Goal: Task Accomplishment & Management: Complete application form

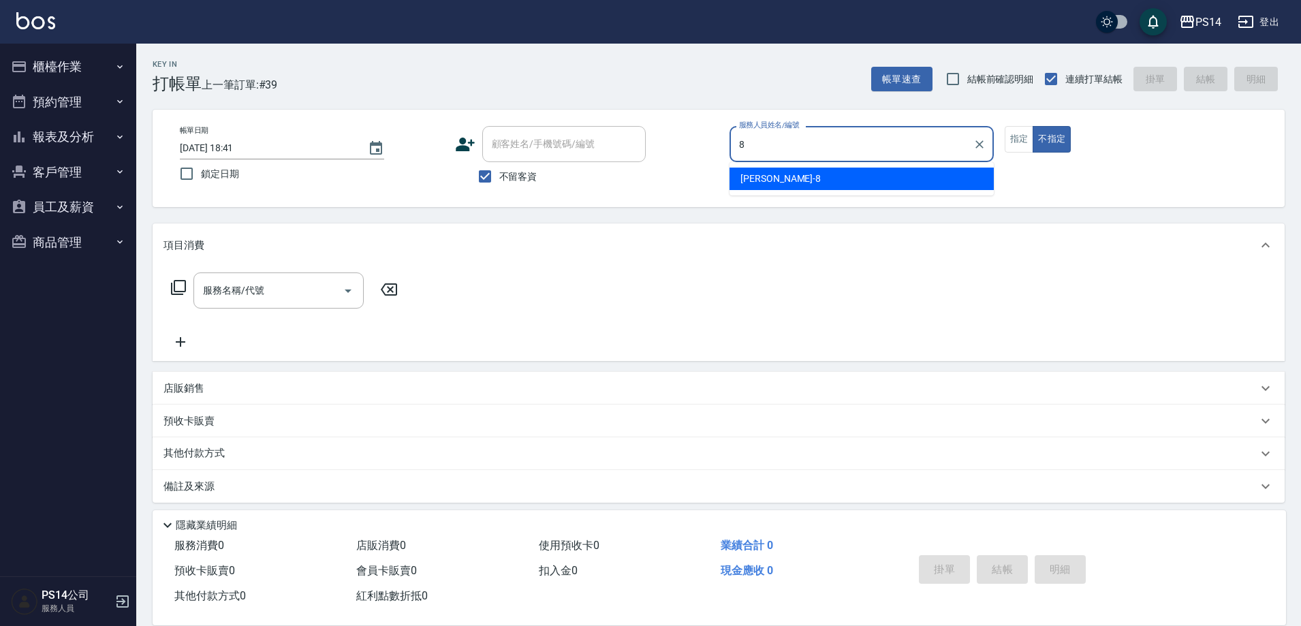
type input "[PERSON_NAME]-8"
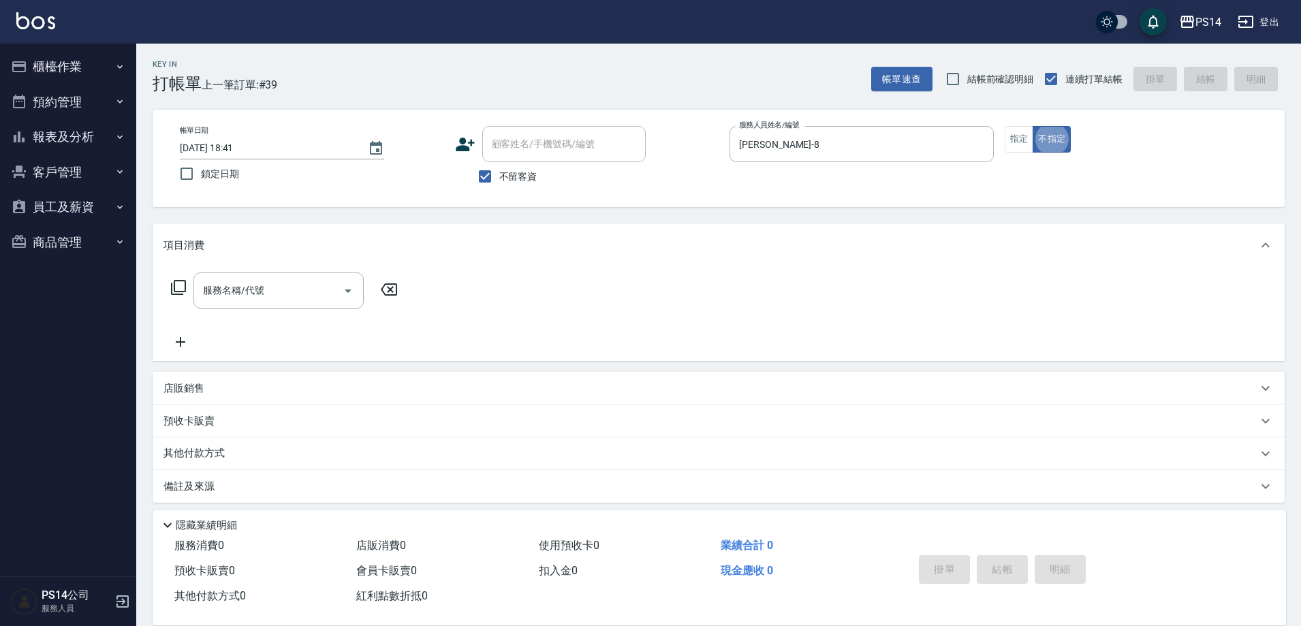
type button "false"
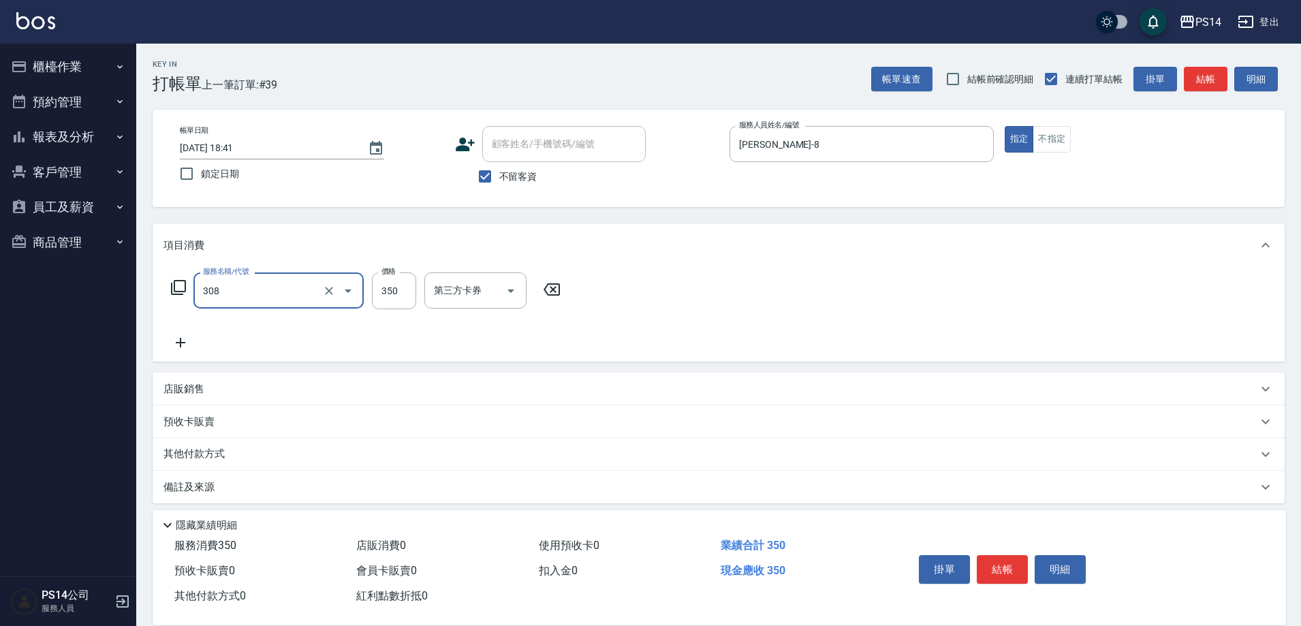
type input "洗+剪(308)"
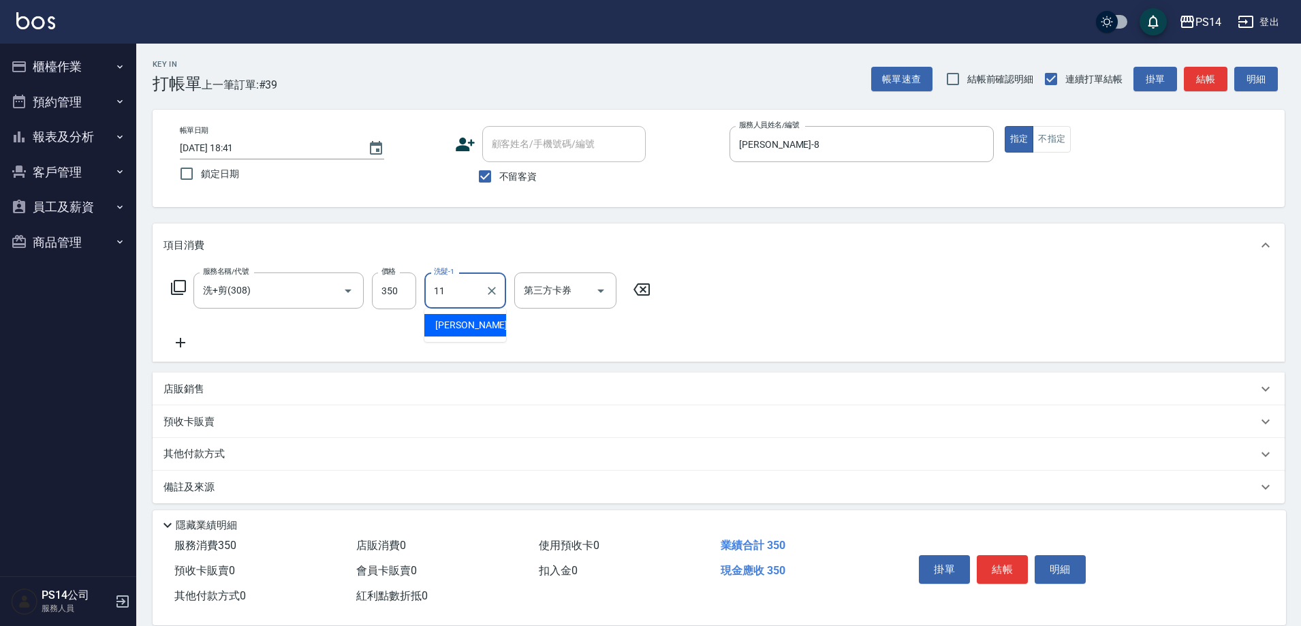
type input "[PERSON_NAME]-11"
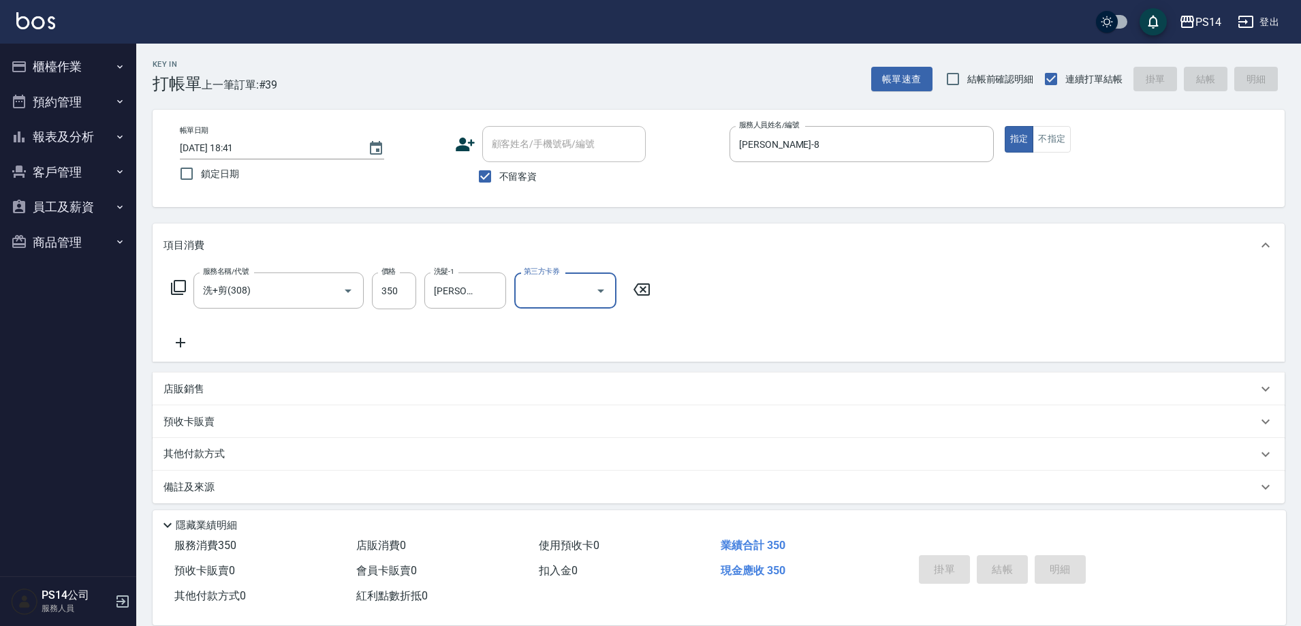
type input "[DATE] 20:02"
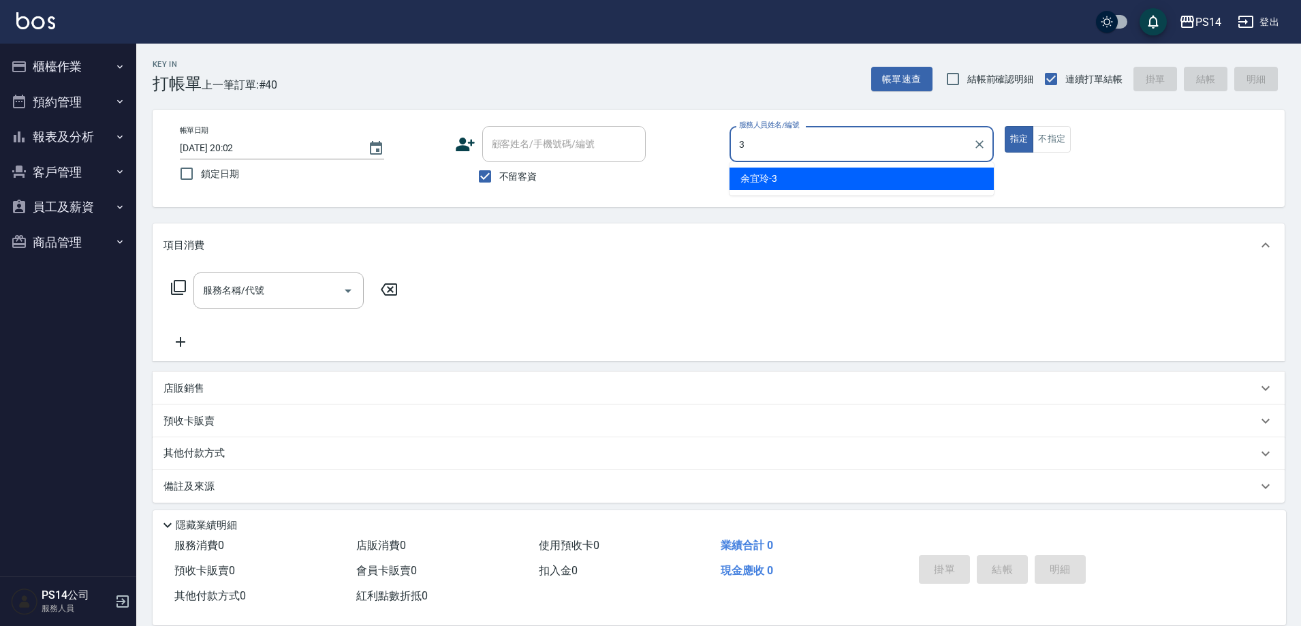
type input "余宜玲-3"
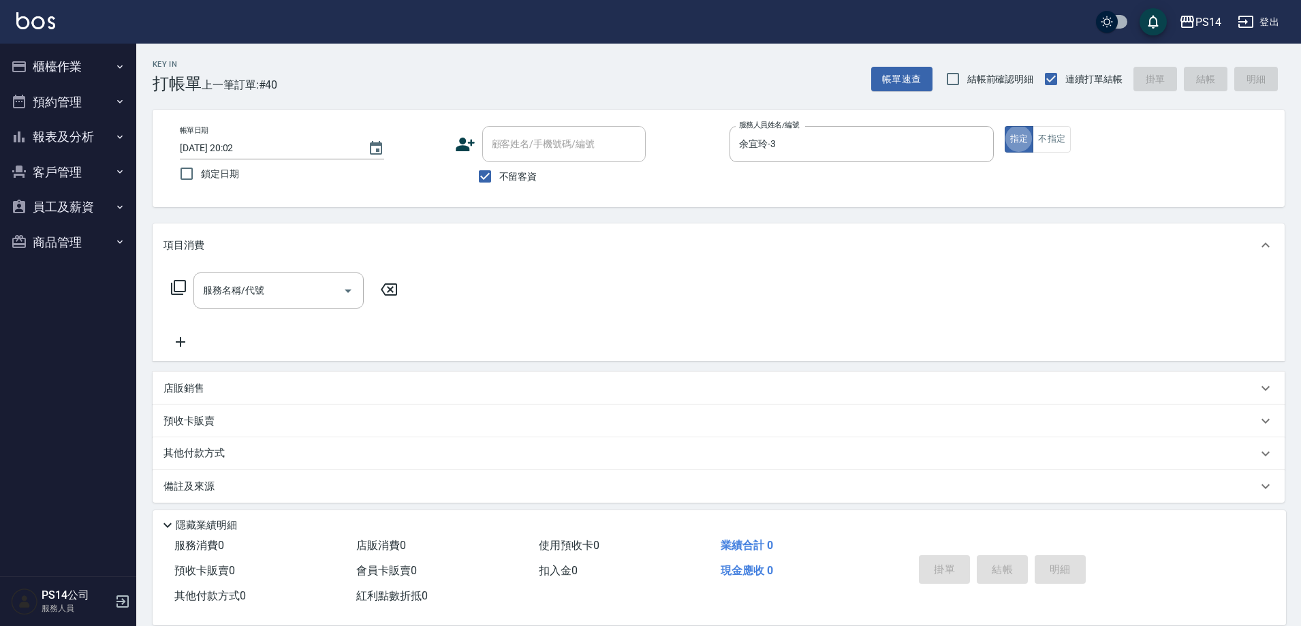
type button "true"
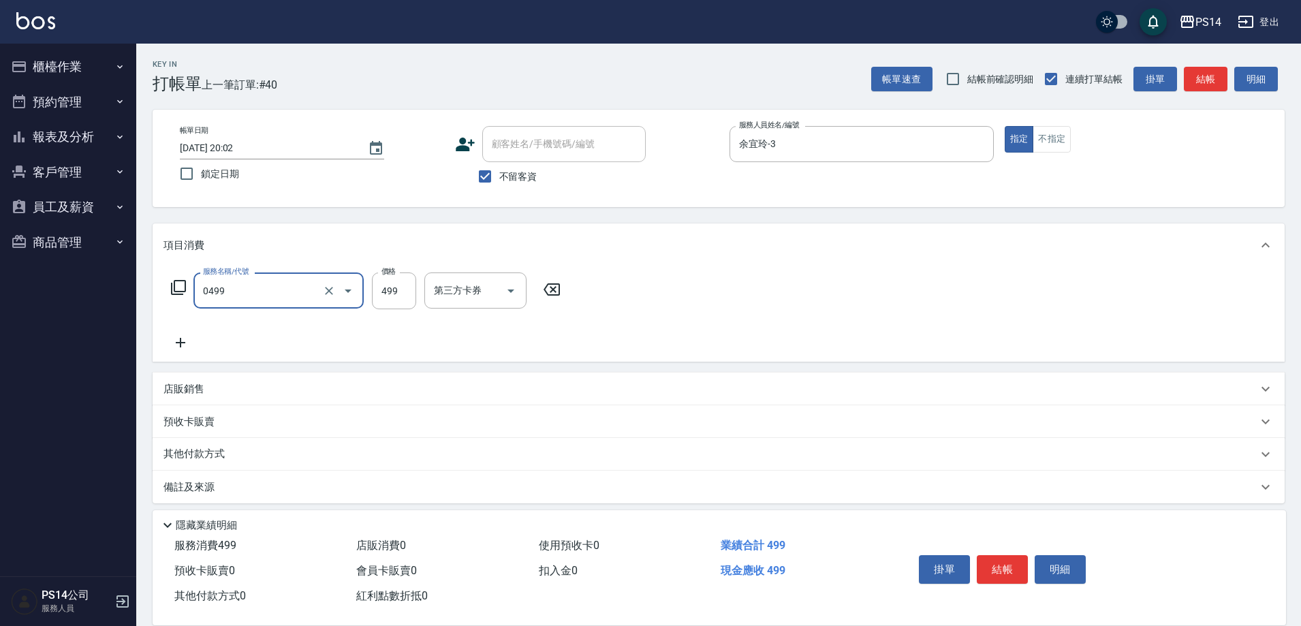
type input "[PERSON_NAME]499(0499)"
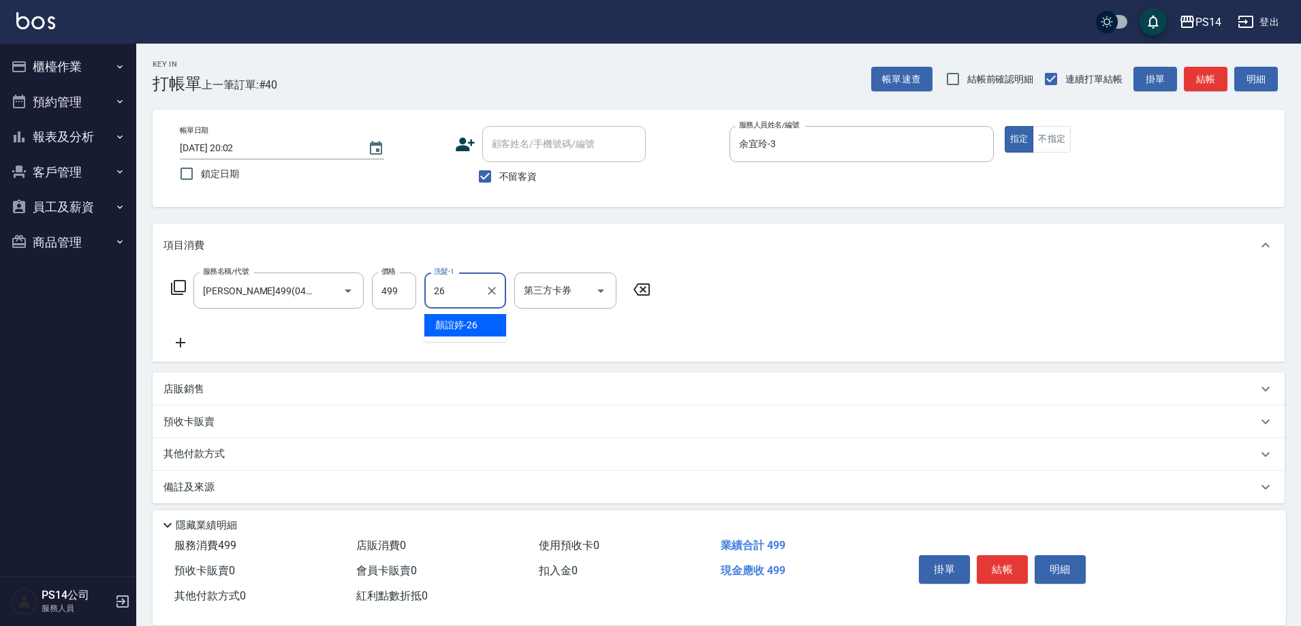
type input "[PERSON_NAME]-26"
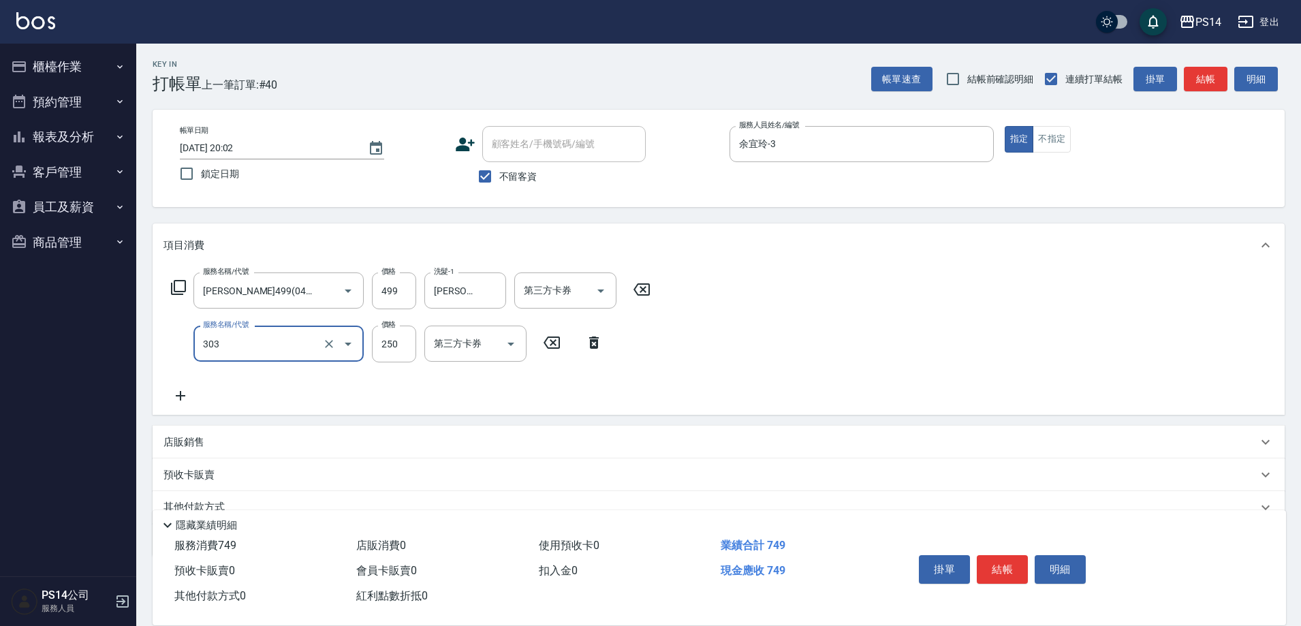
type input "剪髮(303)"
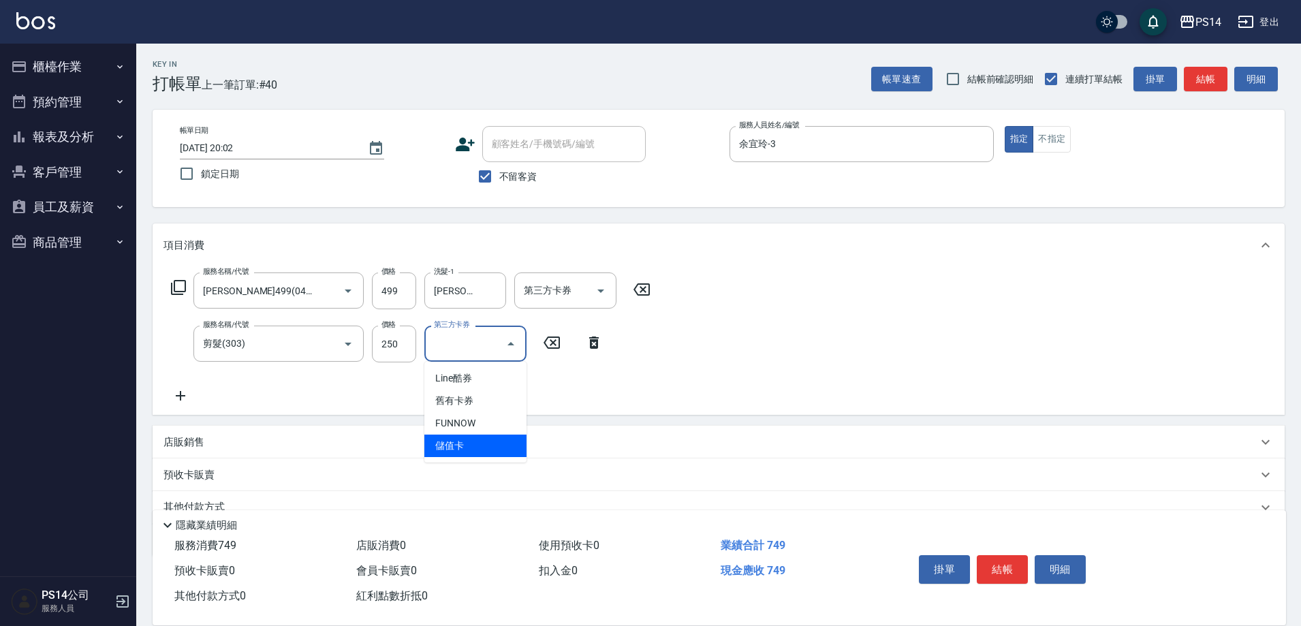
type input "儲值卡"
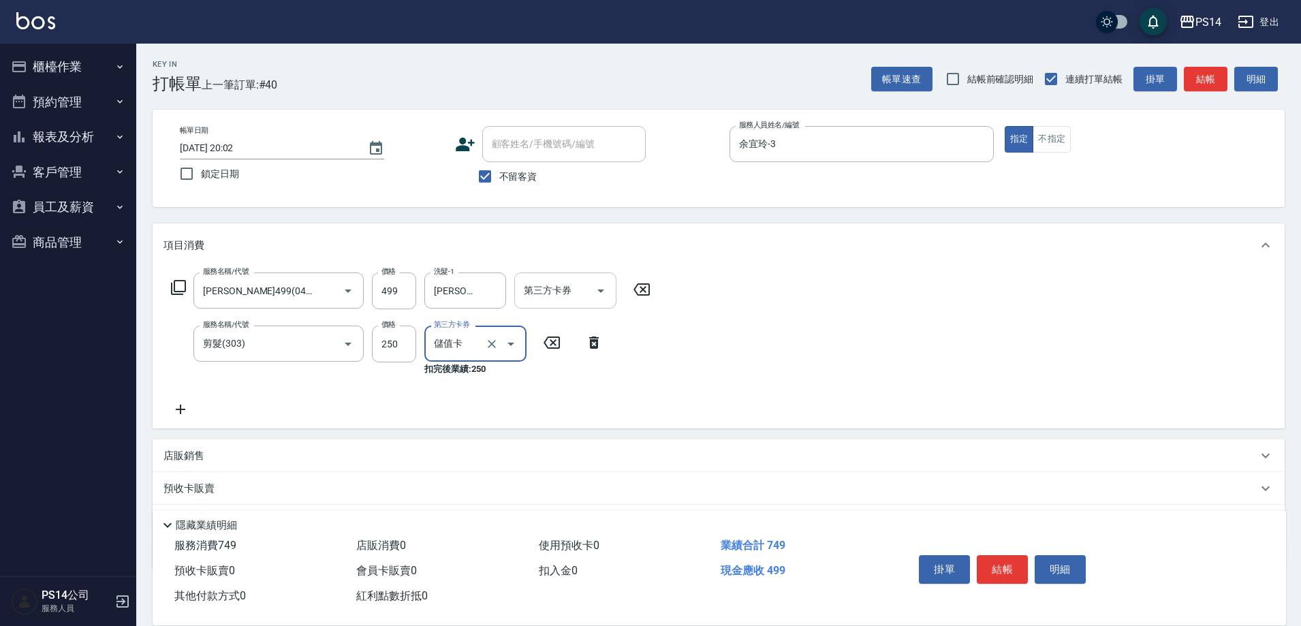
click at [601, 292] on icon "Open" at bounding box center [600, 291] width 16 height 16
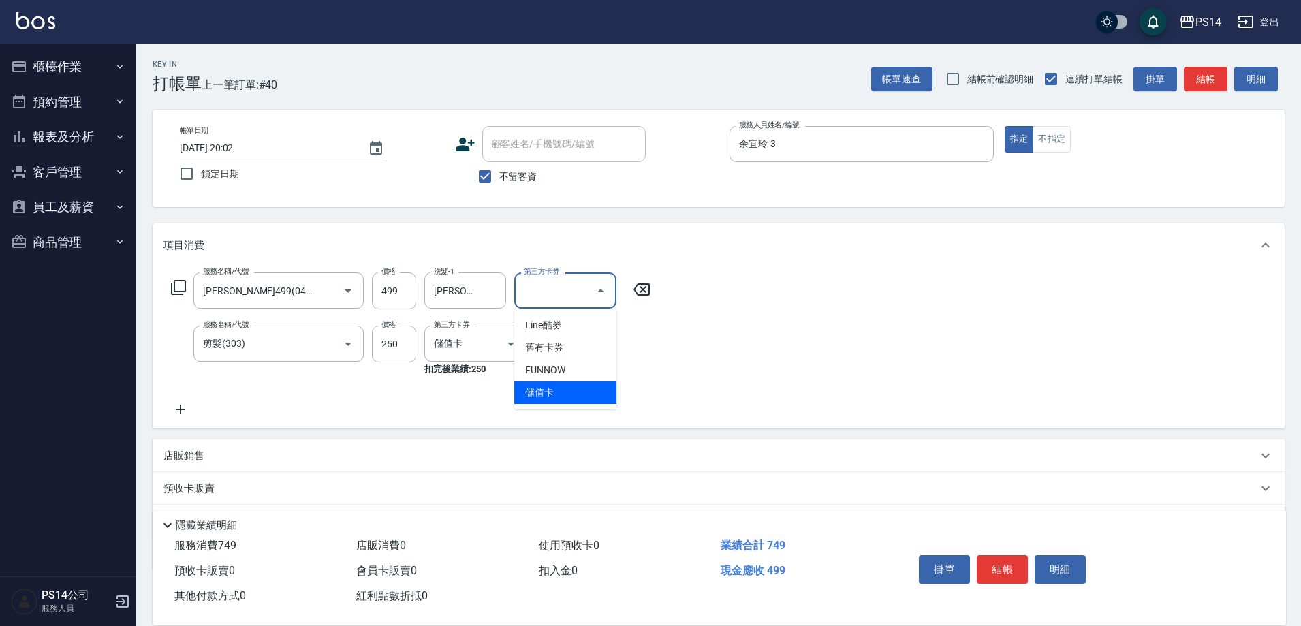
click at [588, 400] on span "儲值卡" at bounding box center [565, 392] width 102 height 22
type input "儲值卡"
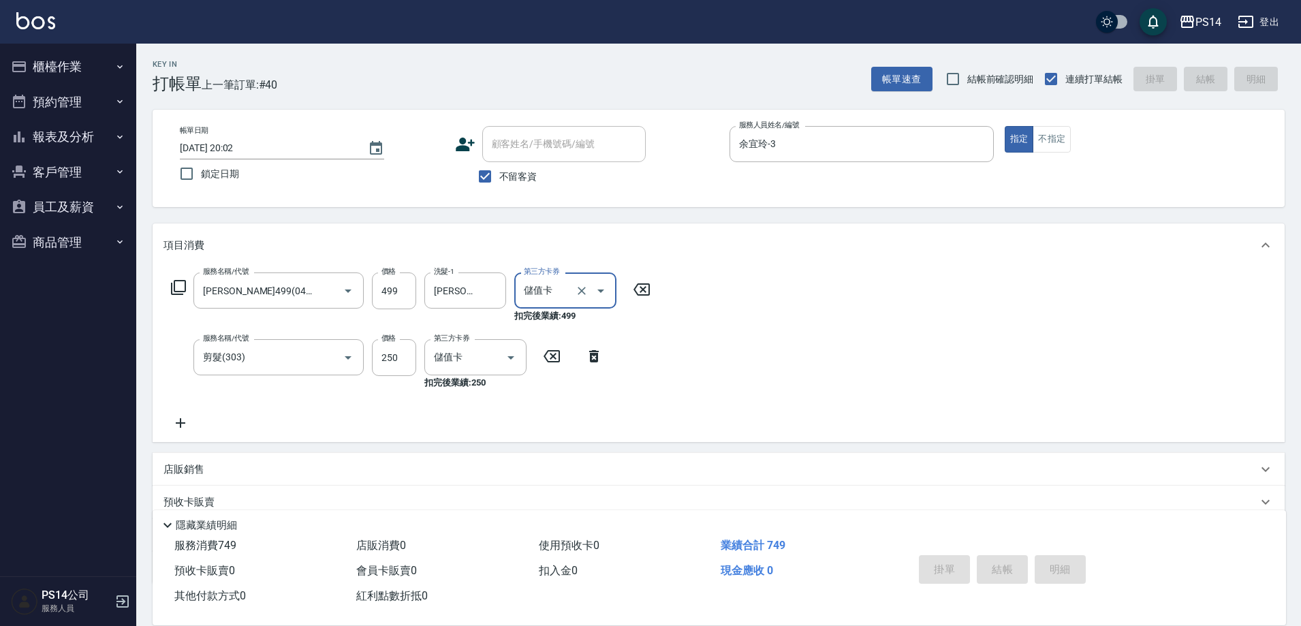
type input "[DATE] 20:05"
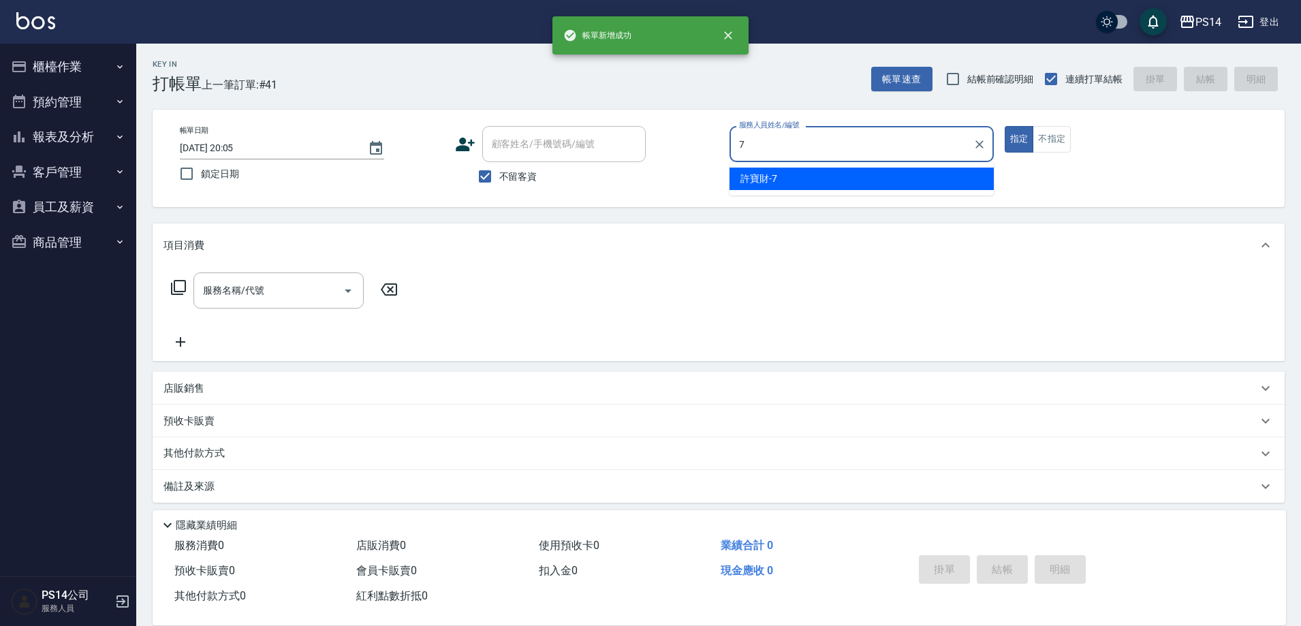
type input "許寶財-7"
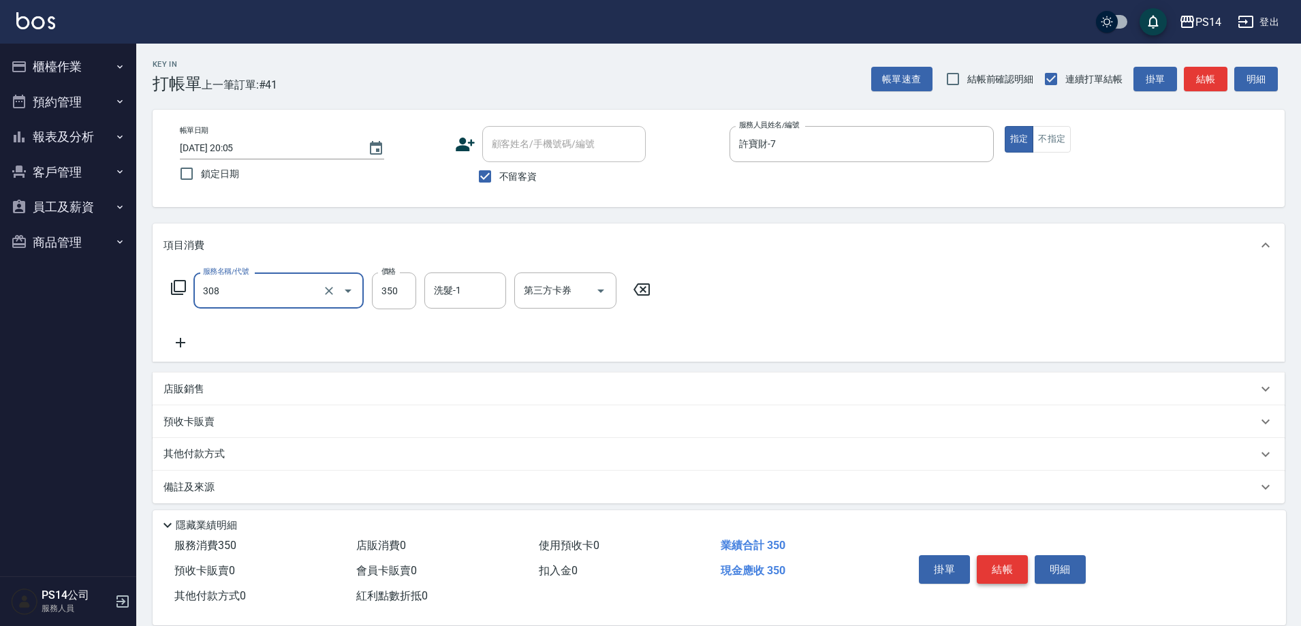
type input "洗+剪(308)"
type input "[PERSON_NAME]-26"
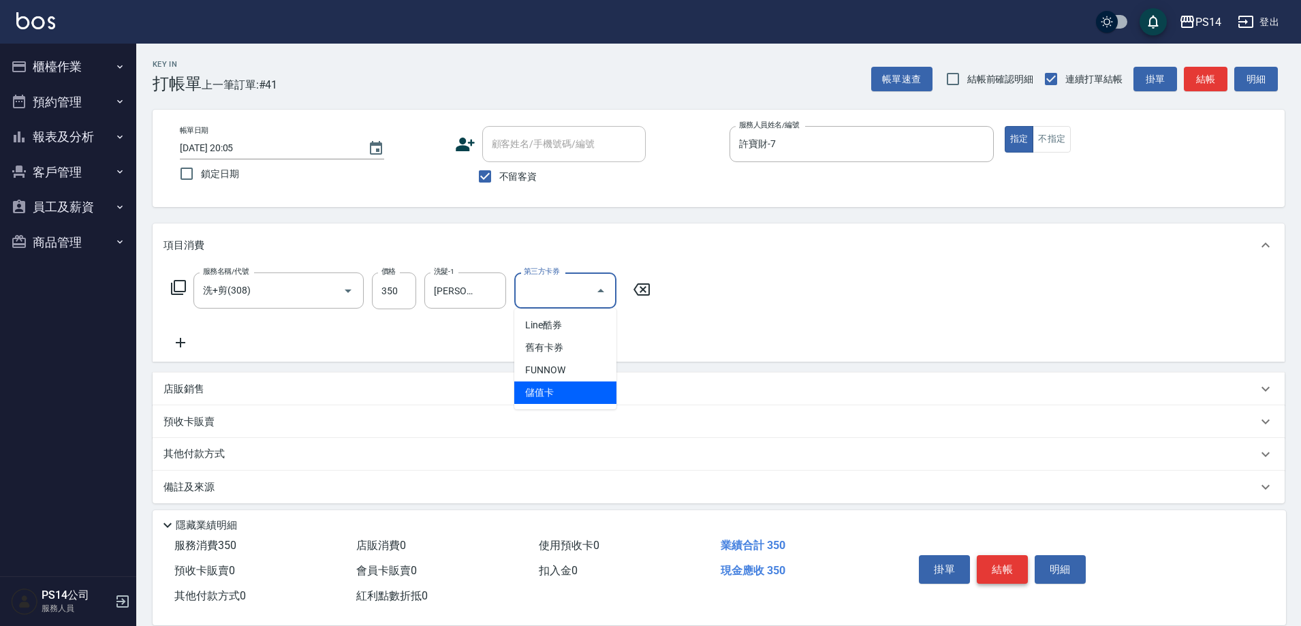
type input "儲值卡"
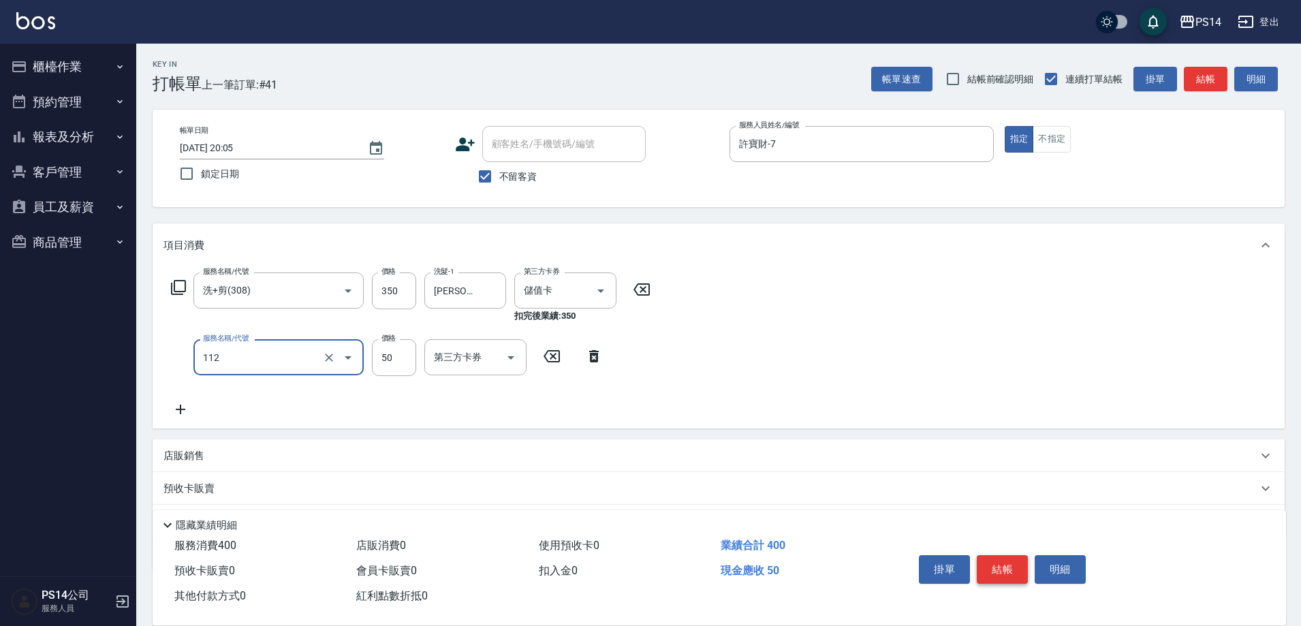
type input "精油50(112)"
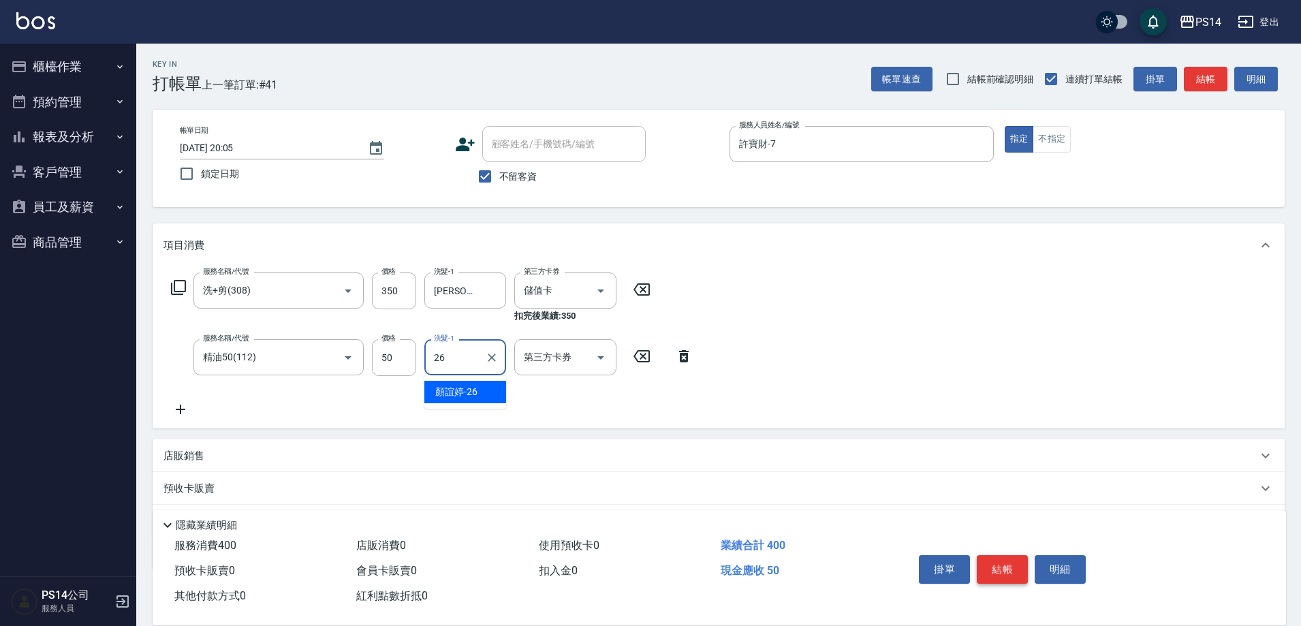
type input "[PERSON_NAME]-26"
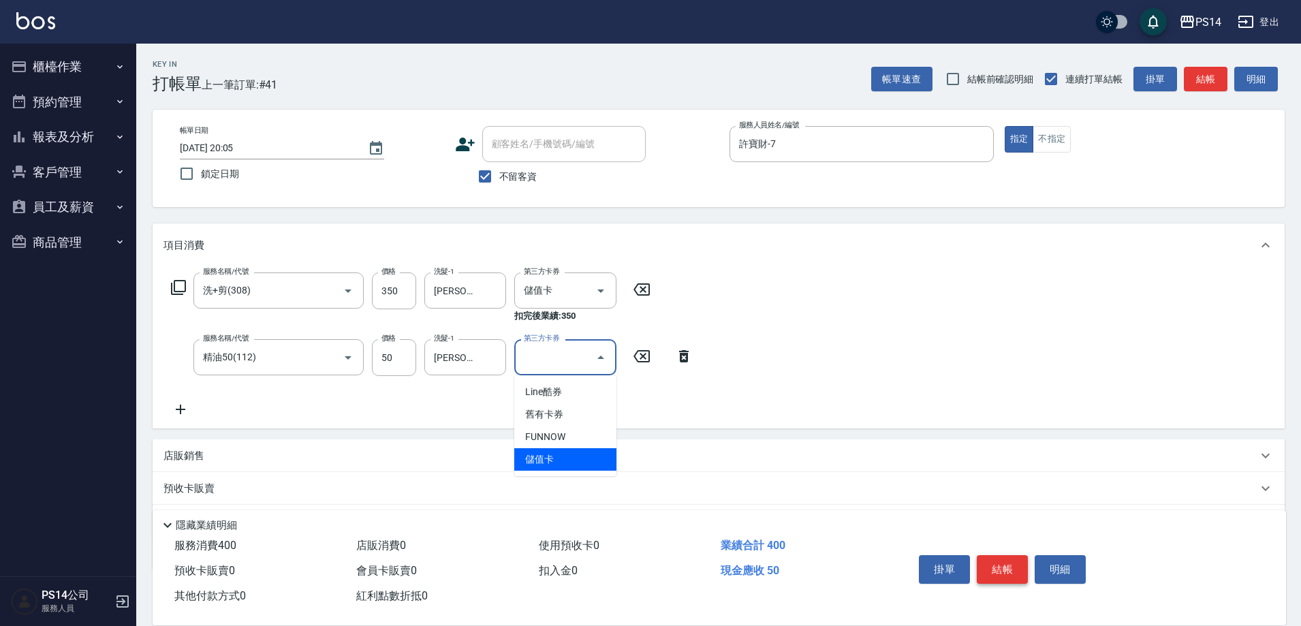
type input "儲值卡"
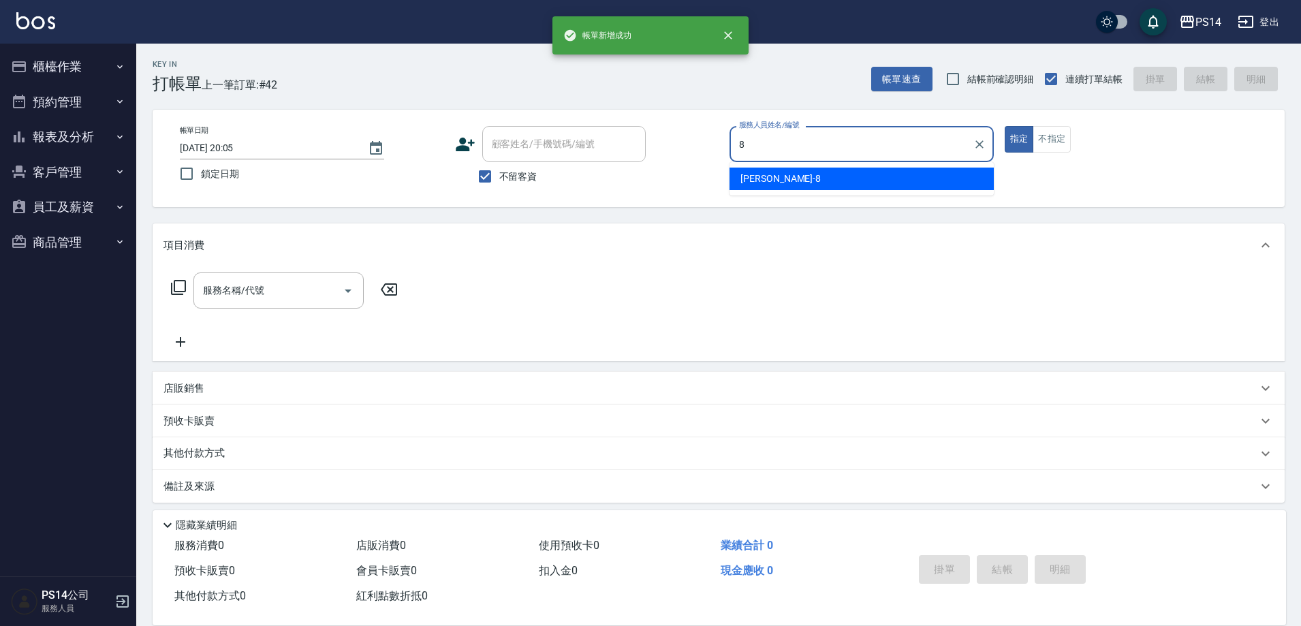
type input "[PERSON_NAME]-8"
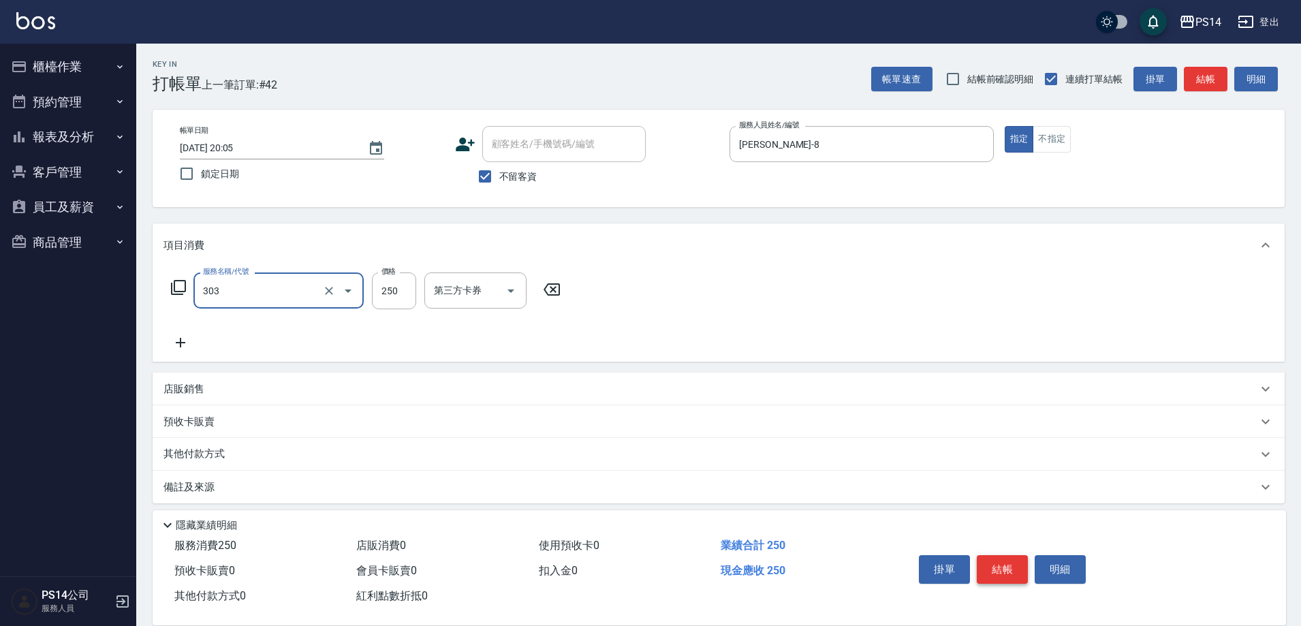
type input "剪髮(303)"
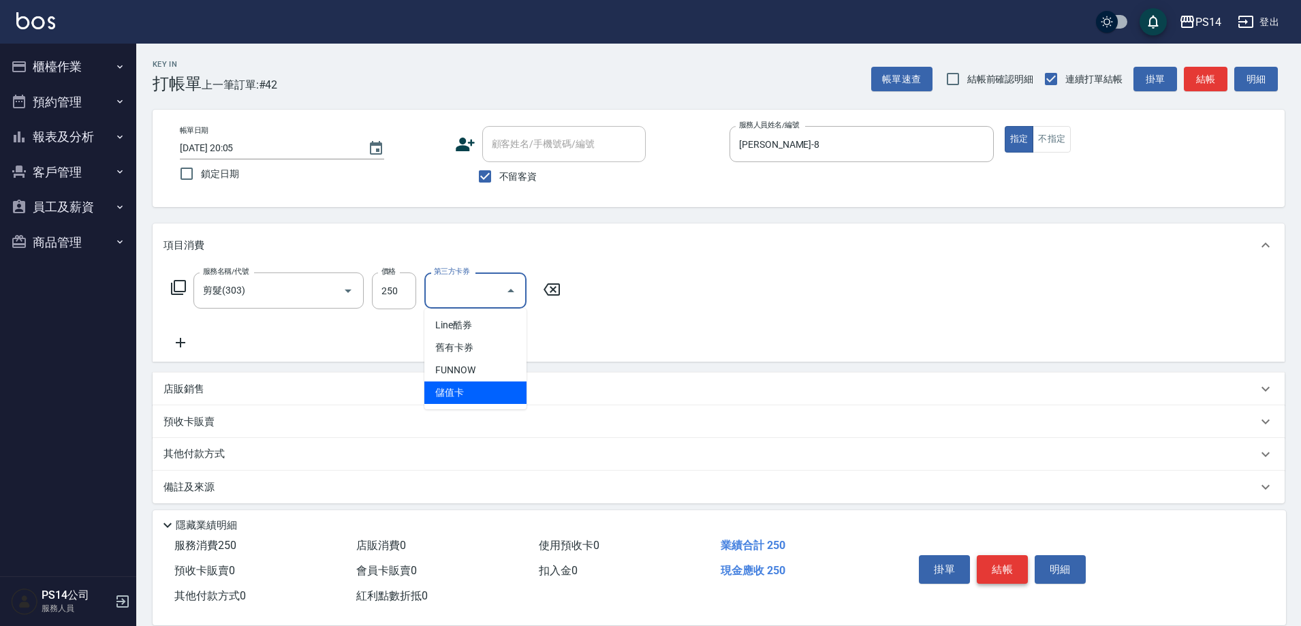
type input "儲值卡"
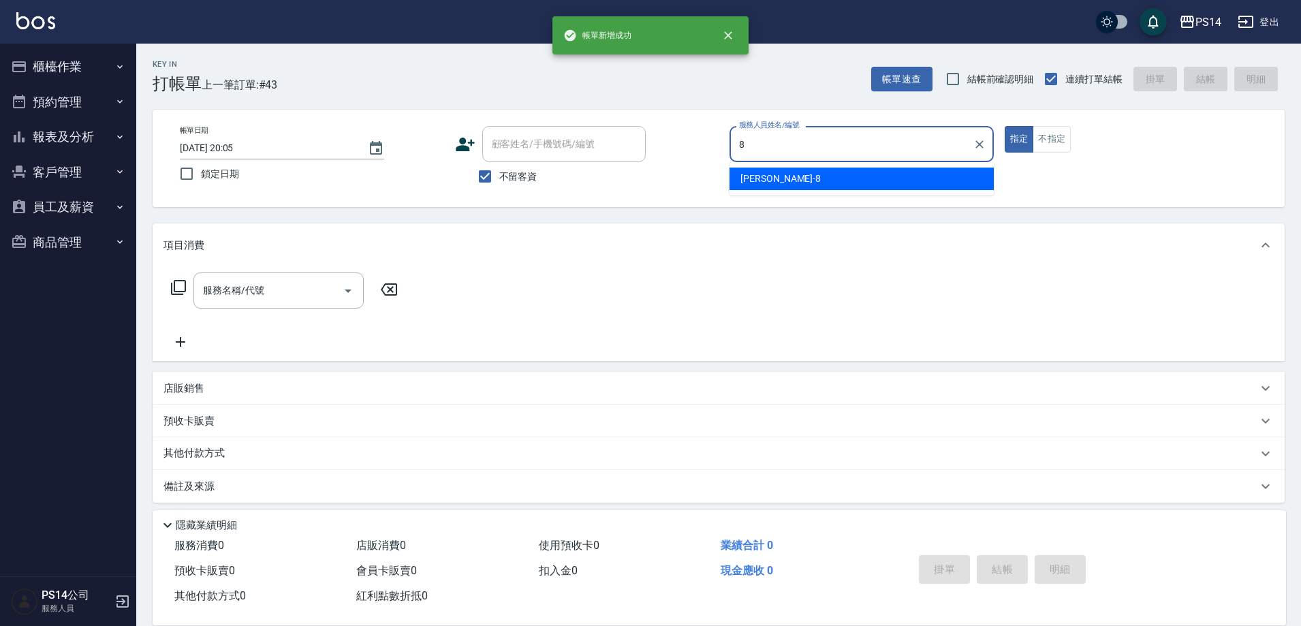
type input "[PERSON_NAME]-8"
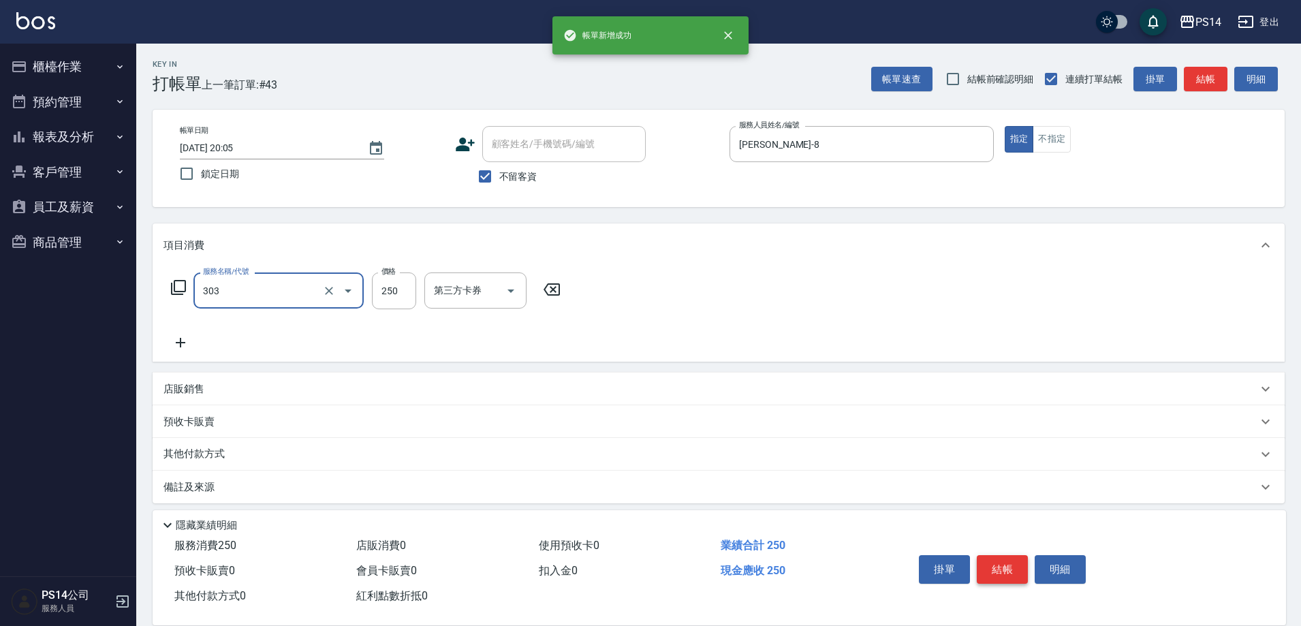
type input "剪髮(303)"
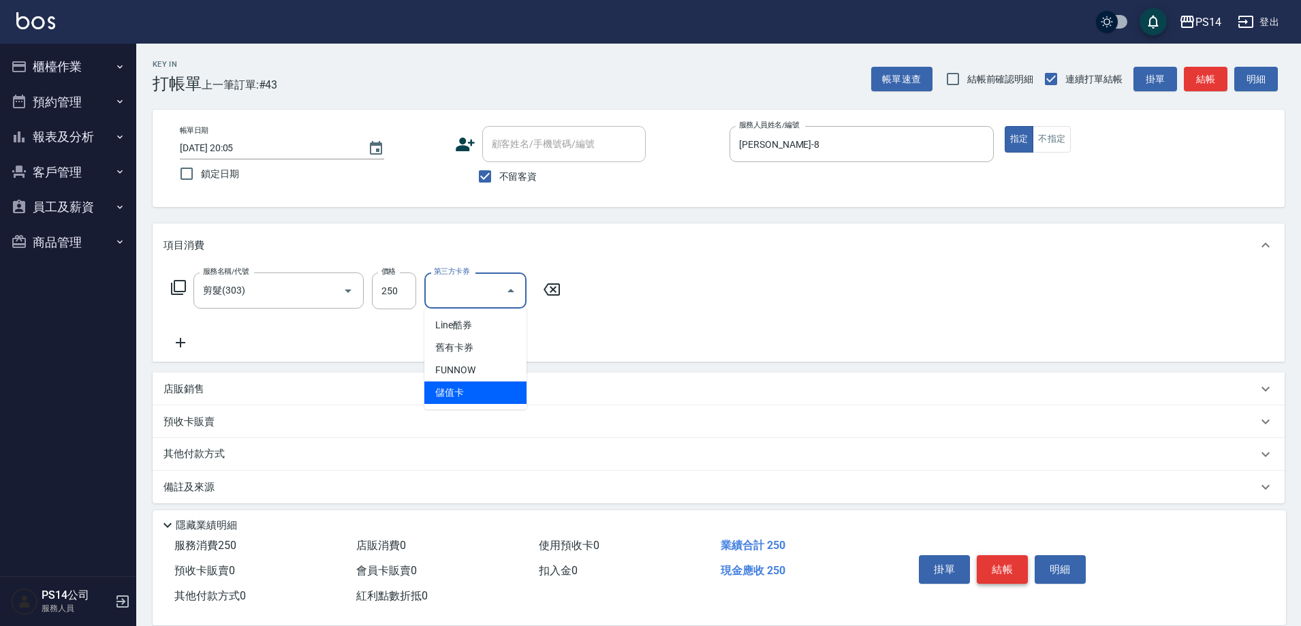
type input "儲值卡"
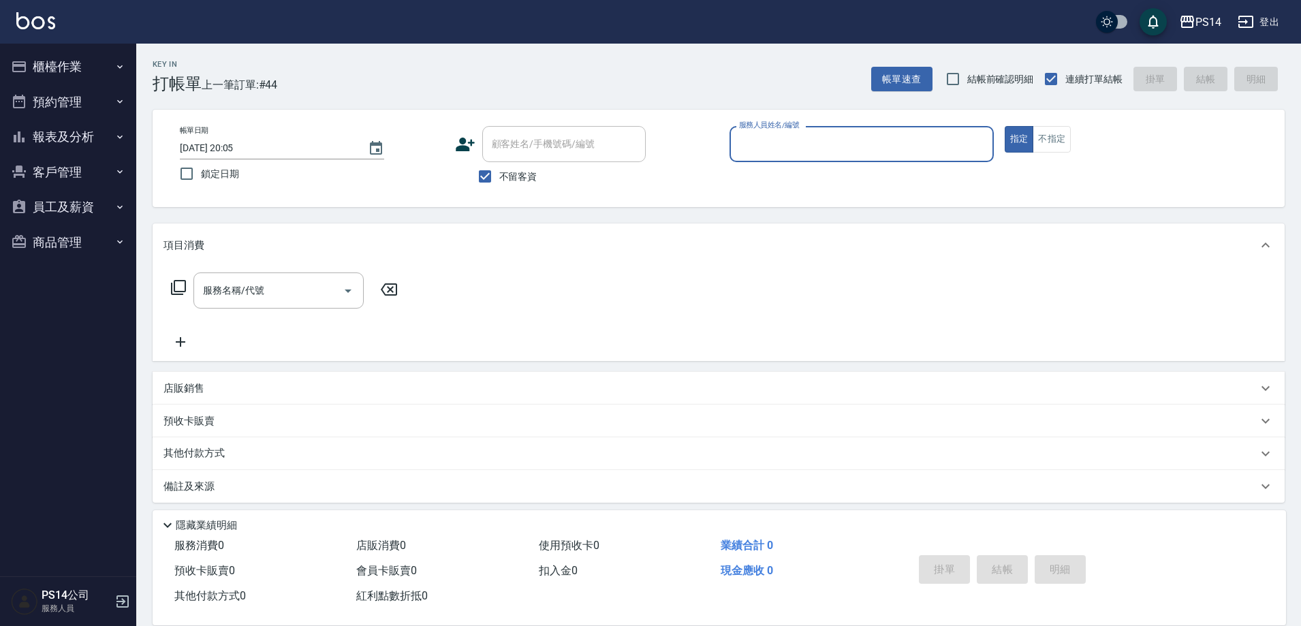
click at [63, 142] on button "報表及分析" at bounding box center [67, 136] width 125 height 35
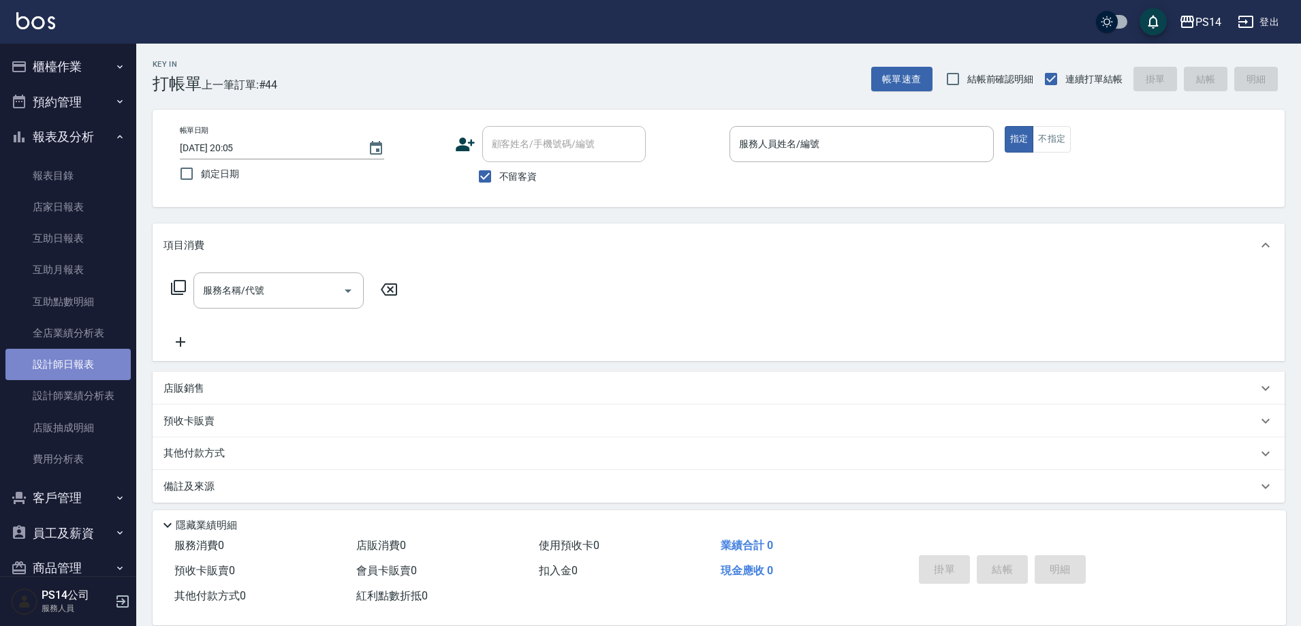
click at [80, 360] on link "設計師日報表" at bounding box center [67, 364] width 125 height 31
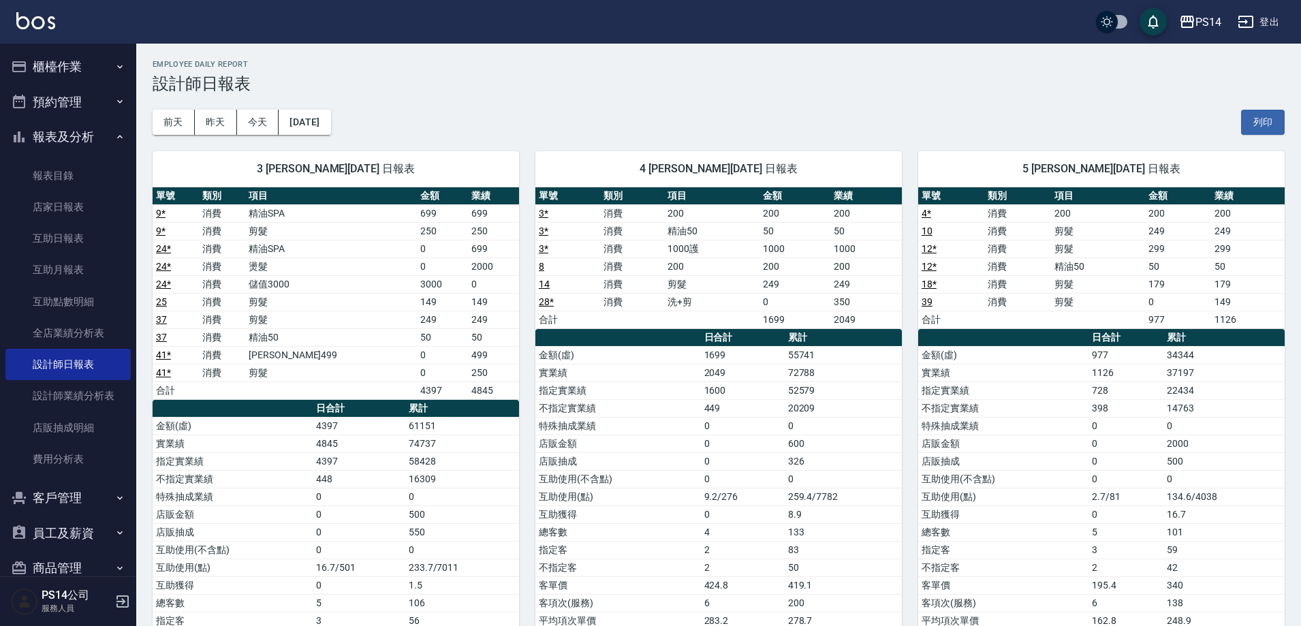
click at [53, 138] on button "報表及分析" at bounding box center [67, 136] width 125 height 35
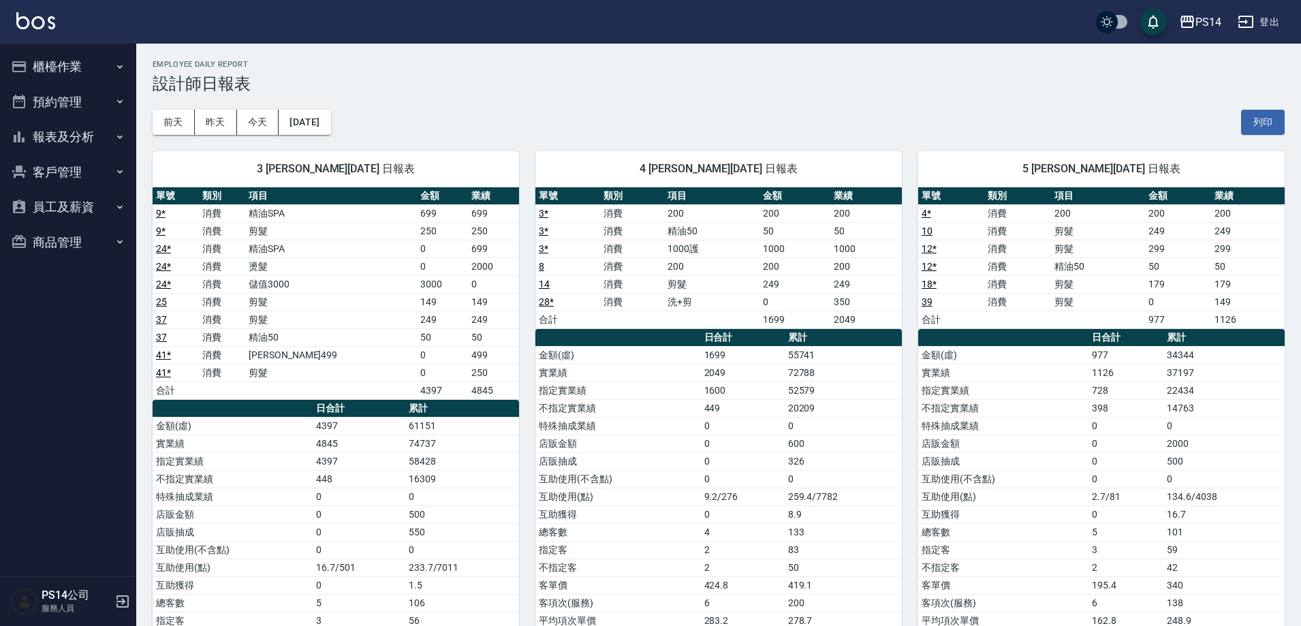
click at [63, 71] on button "櫃檯作業" at bounding box center [67, 66] width 125 height 35
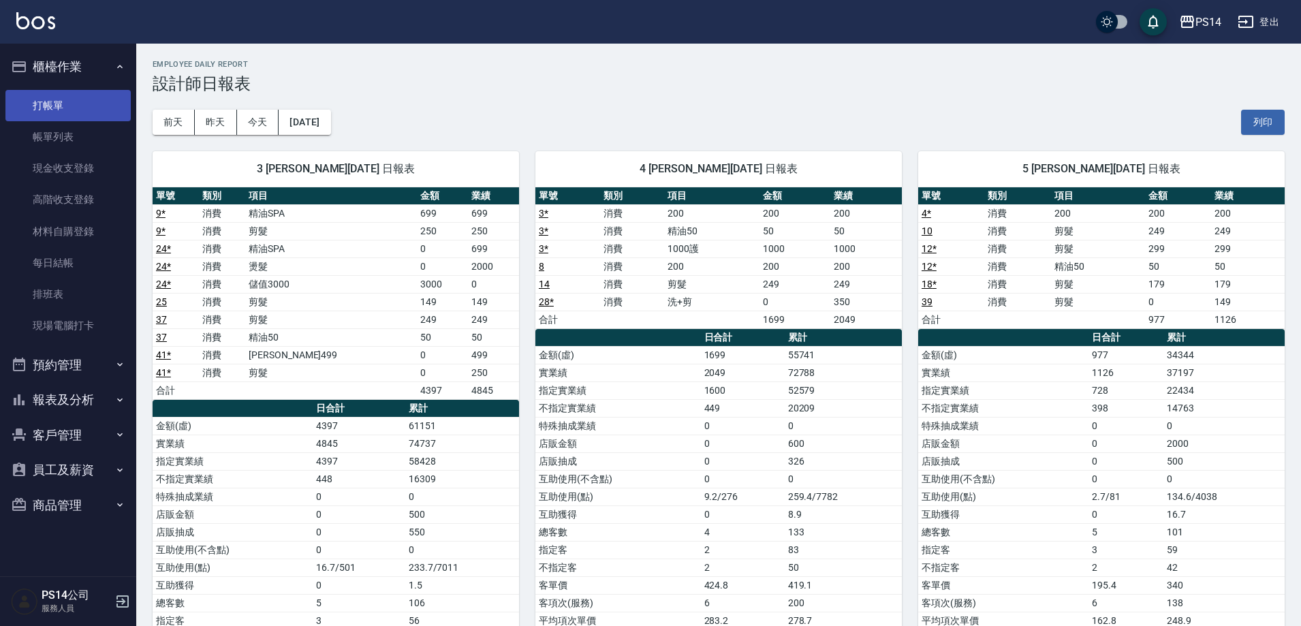
click at [52, 101] on link "打帳單" at bounding box center [67, 105] width 125 height 31
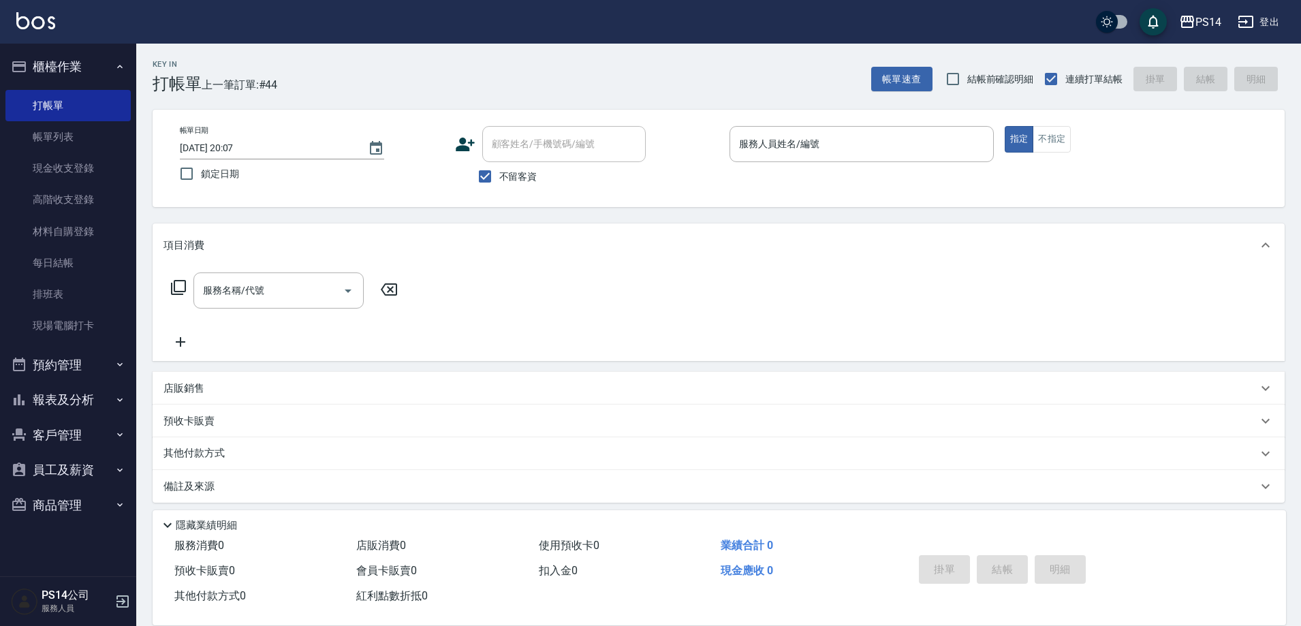
click at [396, 83] on div "Key In 打帳單 上一筆訂單:#44 帳單速查 結帳前確認明細 連續打單結帳 掛單 結帳 明細" at bounding box center [710, 69] width 1148 height 50
click at [49, 71] on button "櫃檯作業" at bounding box center [67, 66] width 125 height 35
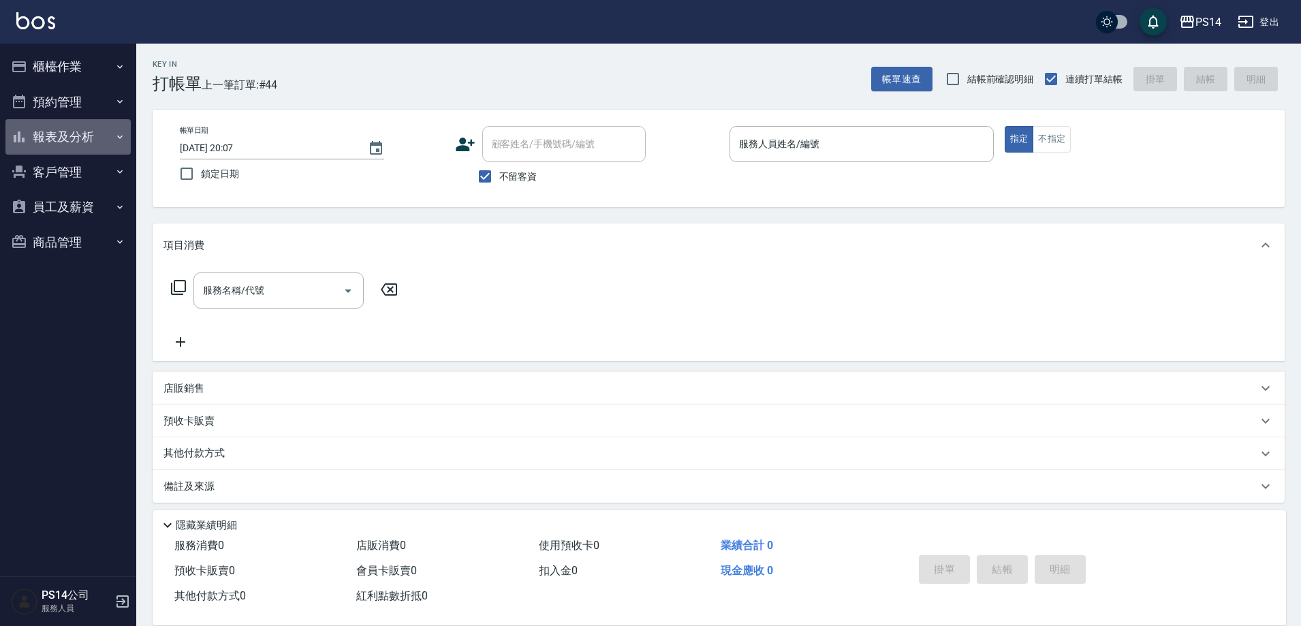
click at [57, 143] on button "報表及分析" at bounding box center [67, 136] width 125 height 35
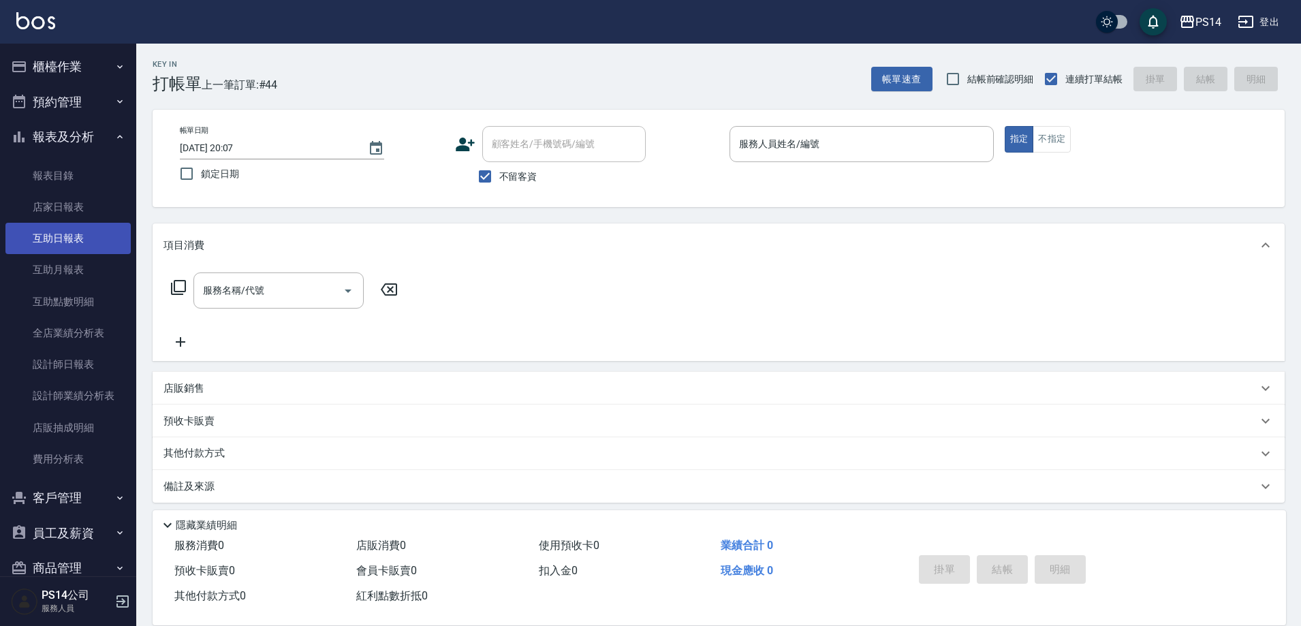
click at [63, 235] on link "互助日報表" at bounding box center [67, 238] width 125 height 31
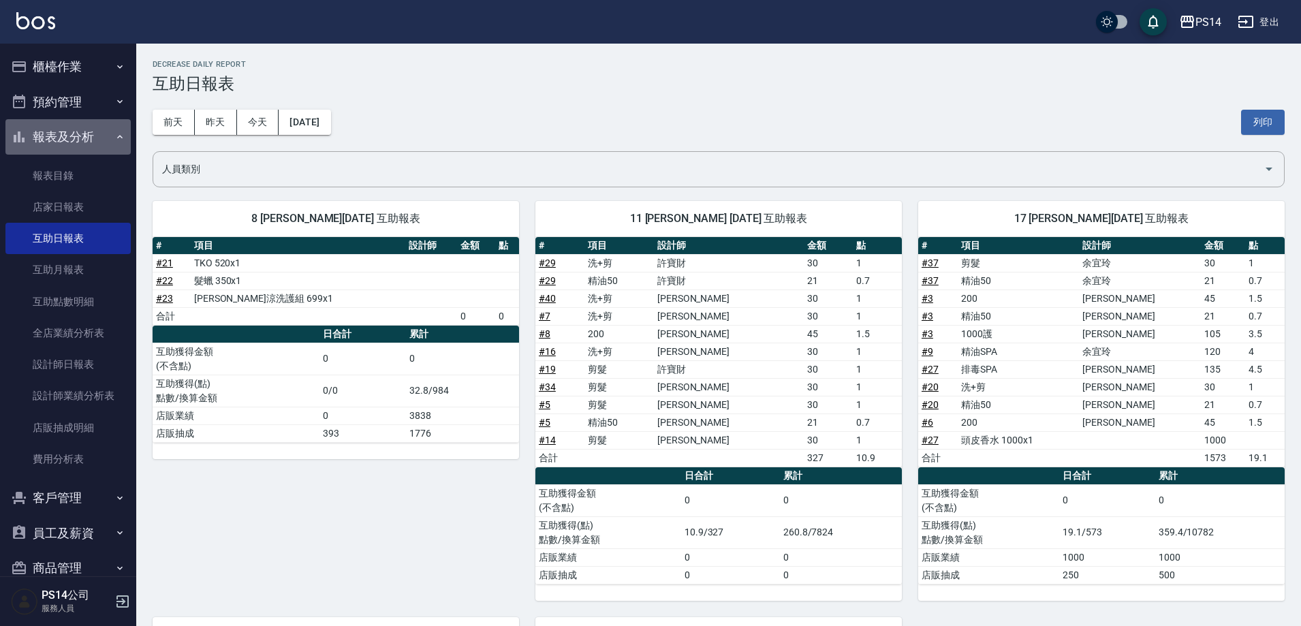
click at [69, 137] on button "報表及分析" at bounding box center [67, 136] width 125 height 35
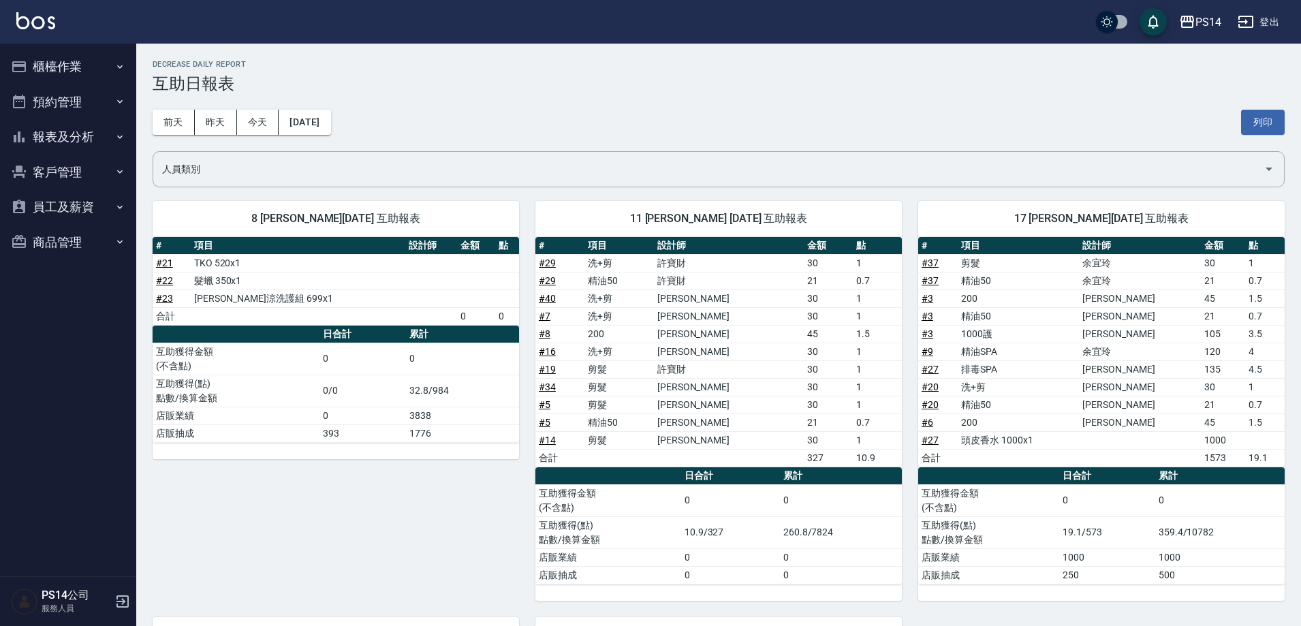
click at [57, 63] on button "櫃檯作業" at bounding box center [67, 66] width 125 height 35
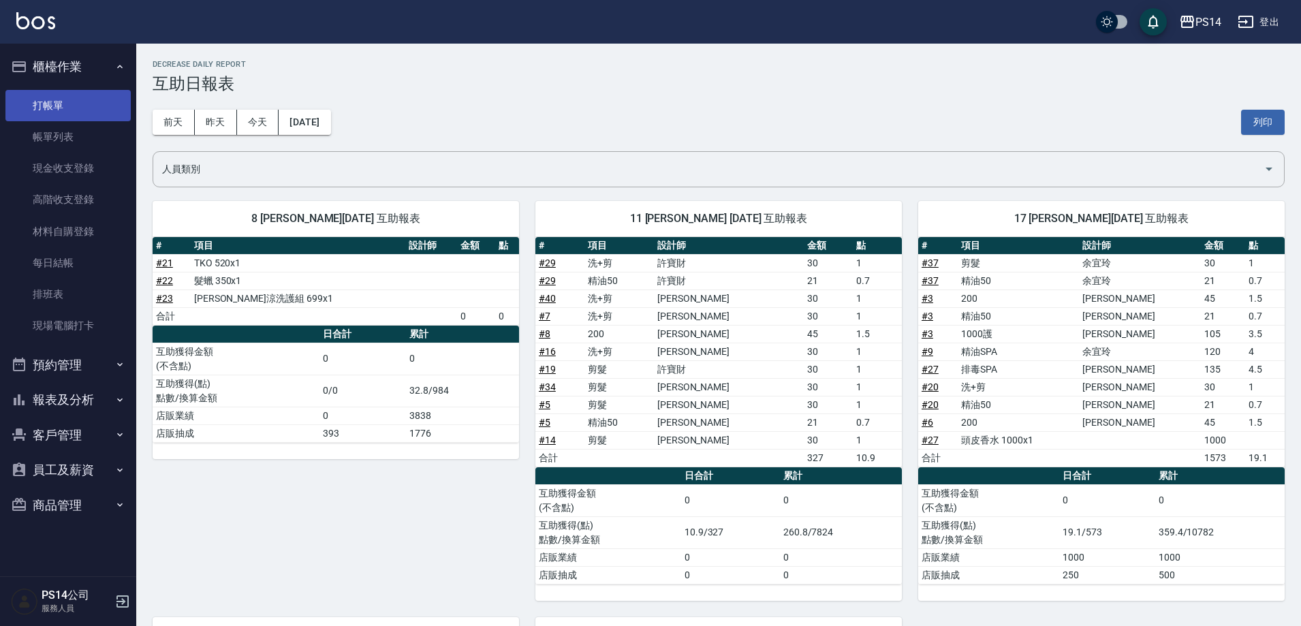
click at [78, 112] on link "打帳單" at bounding box center [67, 105] width 125 height 31
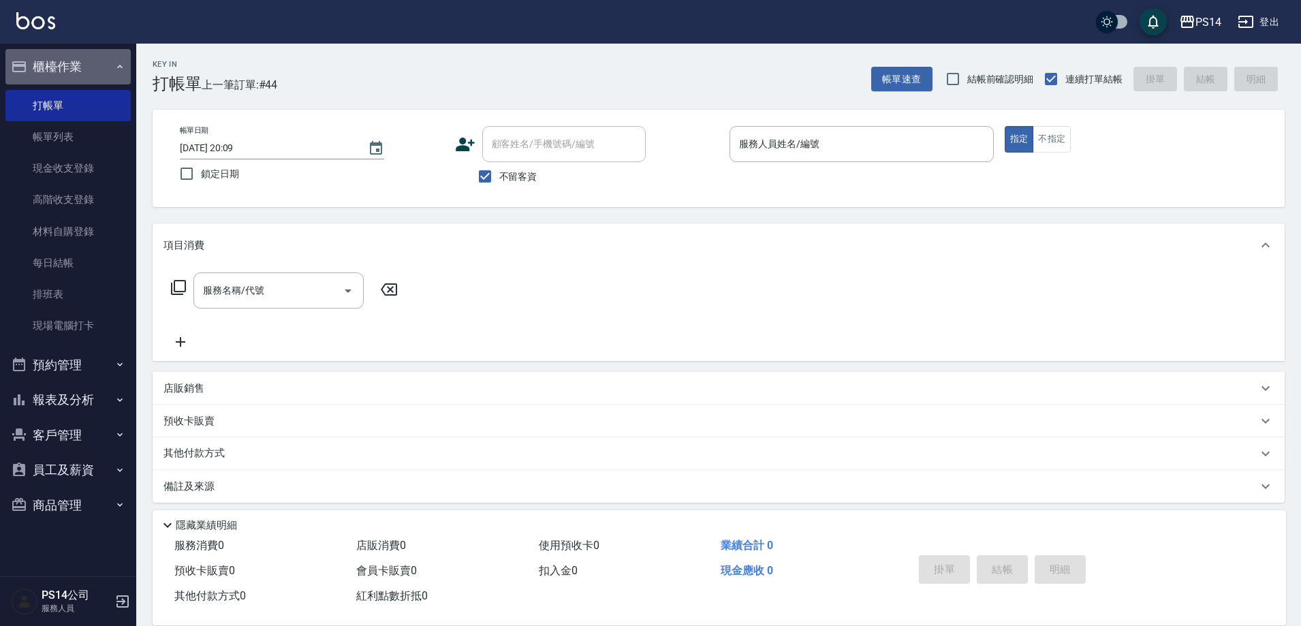
click at [60, 62] on button "櫃檯作業" at bounding box center [67, 66] width 125 height 35
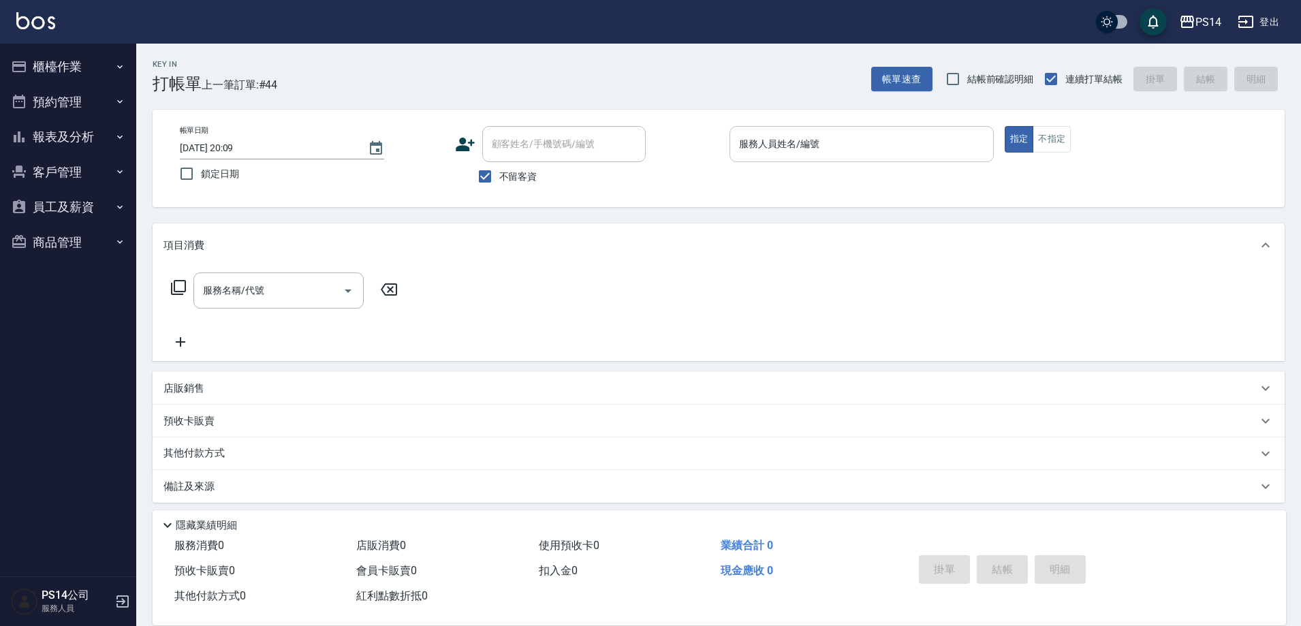
drag, startPoint x: 884, startPoint y: 137, endPoint x: 897, endPoint y: 132, distance: 13.8
click at [885, 137] on input "服務人員姓名/編號" at bounding box center [861, 144] width 252 height 24
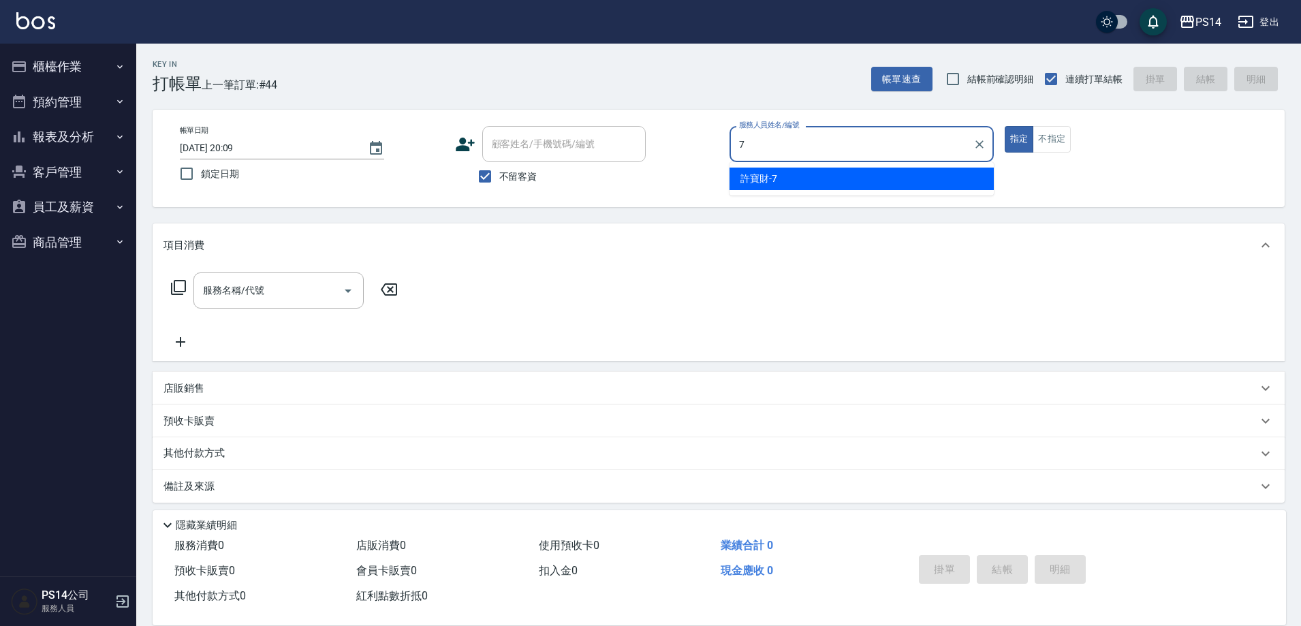
type input "許寶財-7"
type button "true"
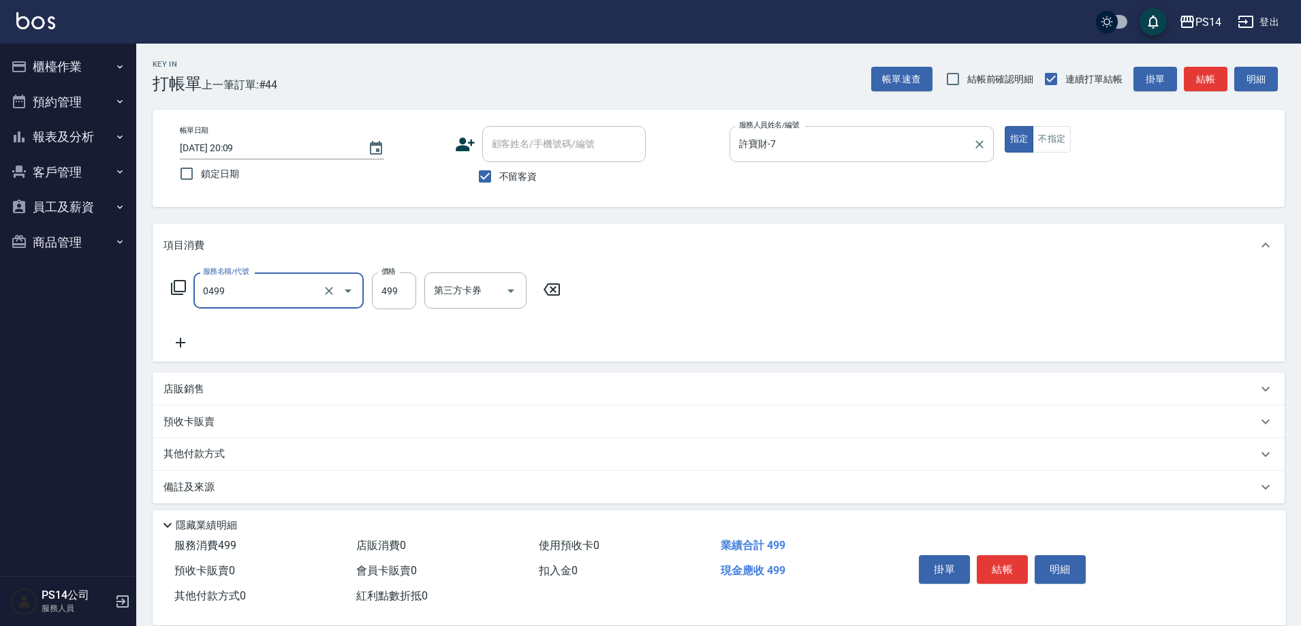
type input "[PERSON_NAME]499(0499)"
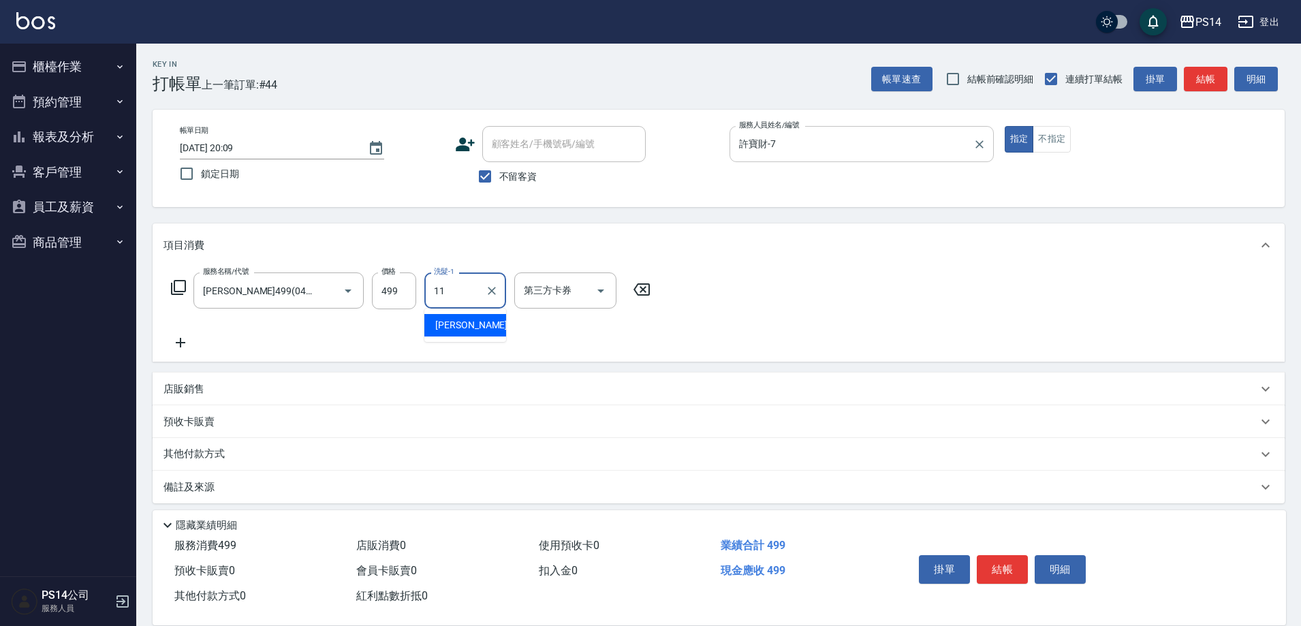
type input "[PERSON_NAME]-11"
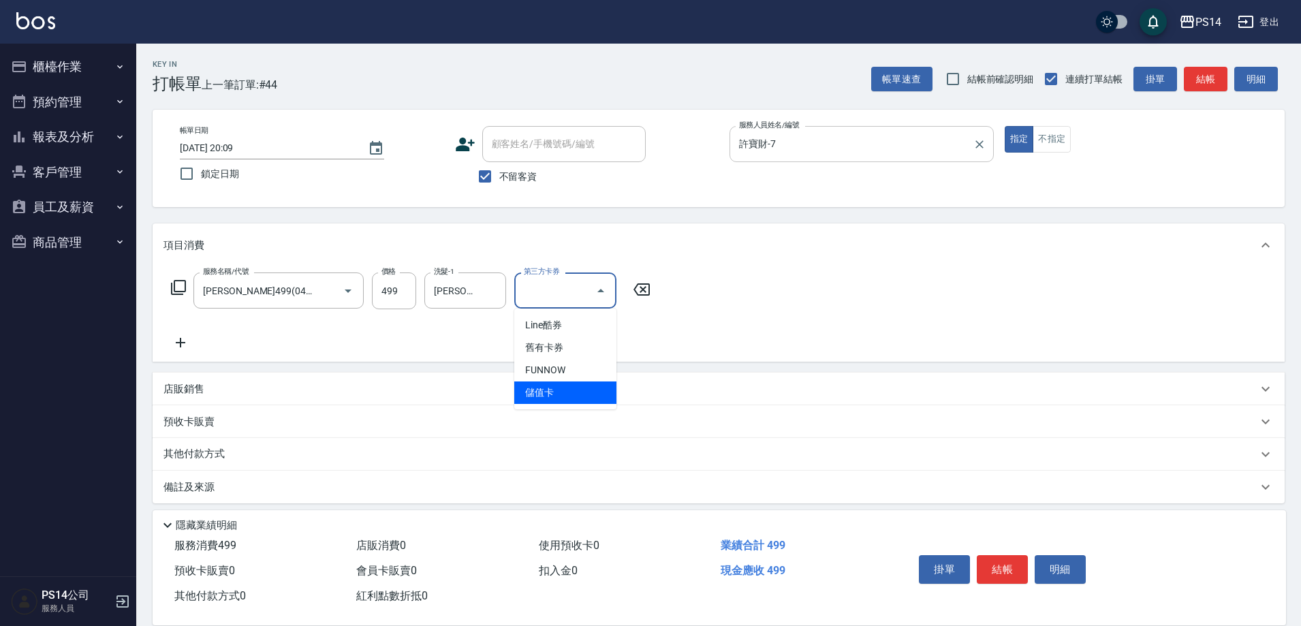
type input "儲值卡"
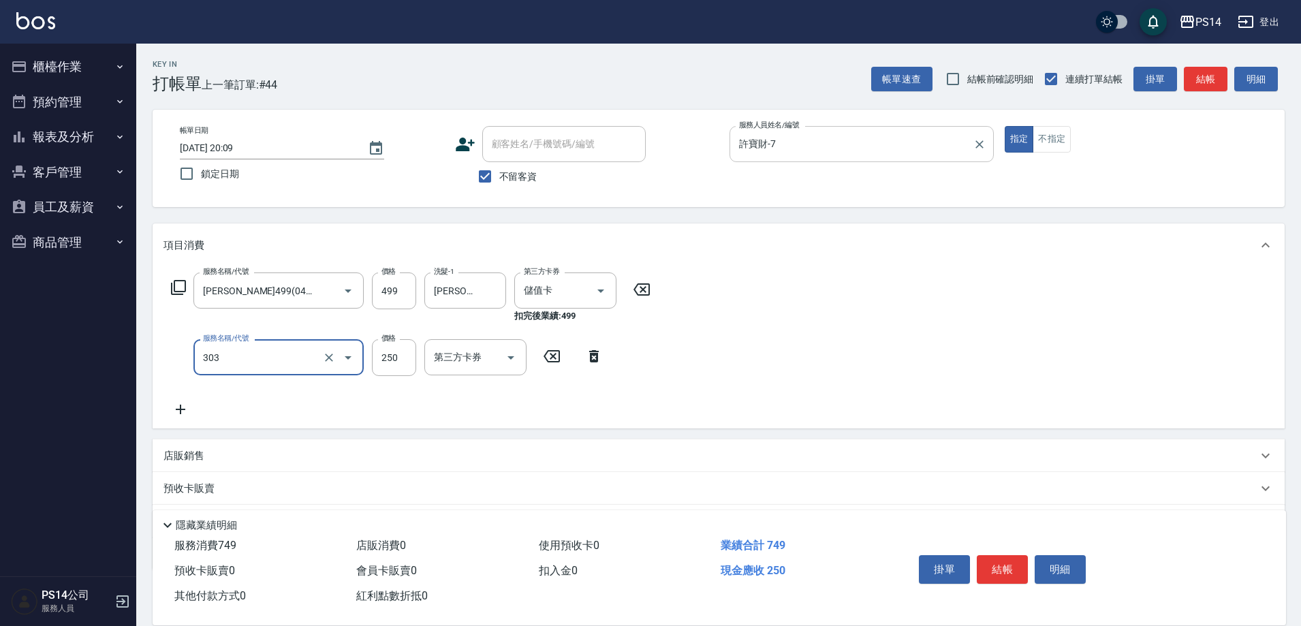
type input "剪髮(303)"
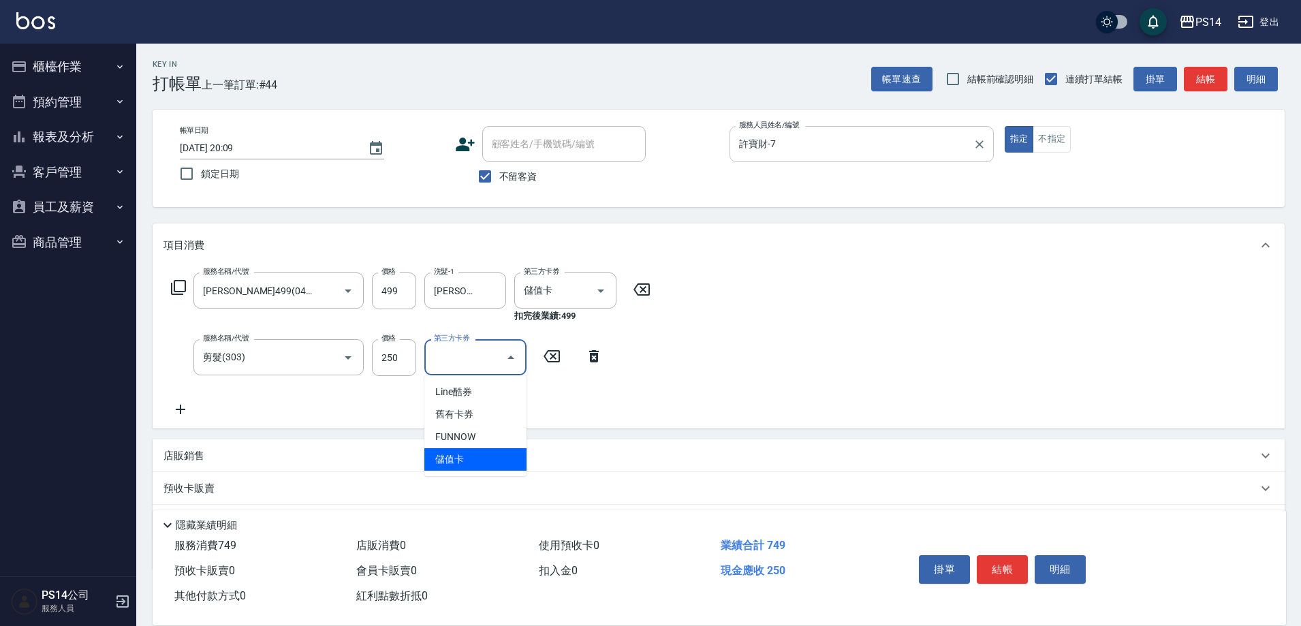
type input "儲值卡"
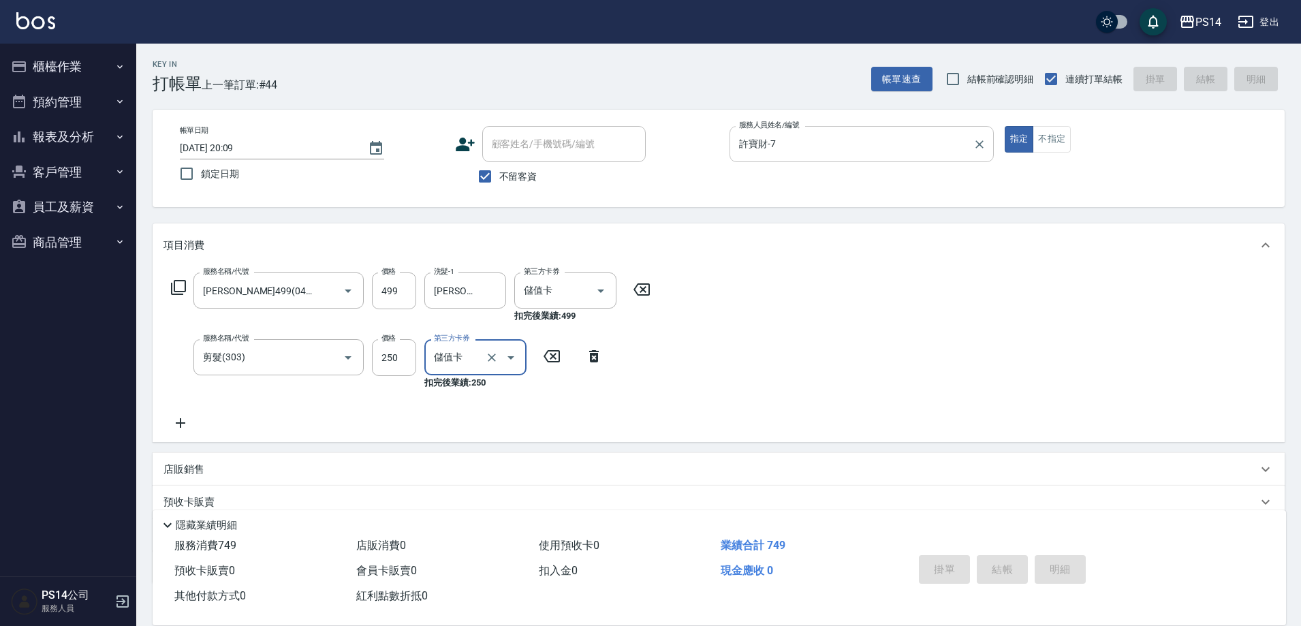
type input "[DATE] 20:22"
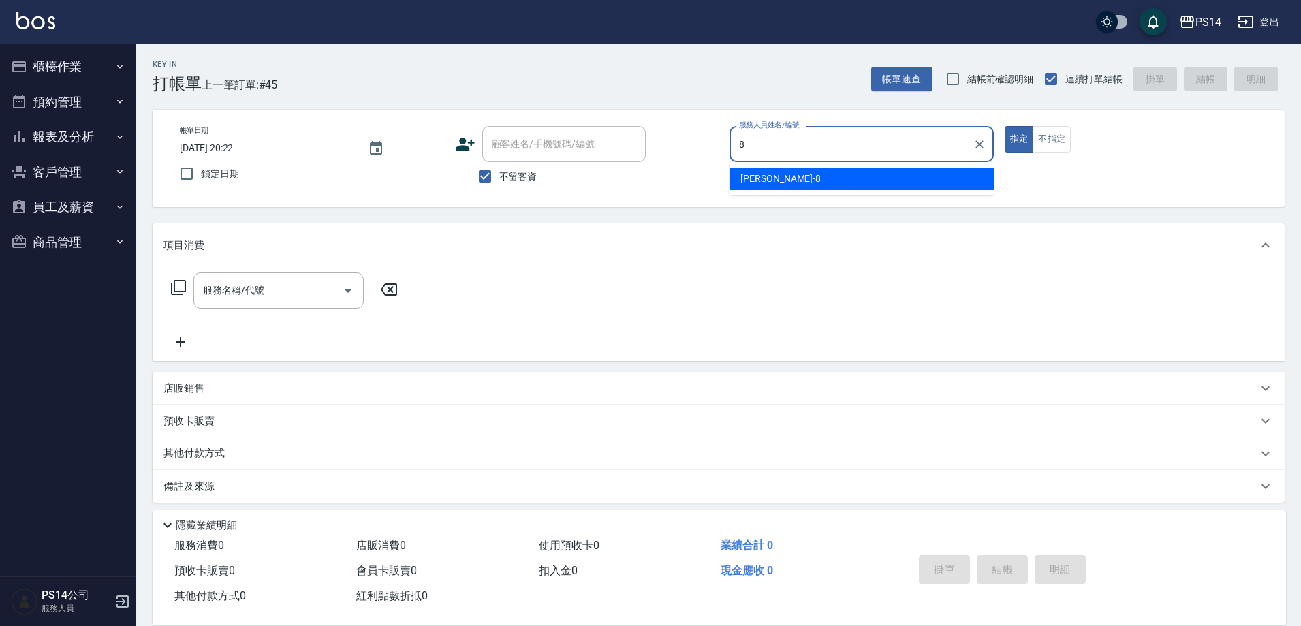
type input "[PERSON_NAME]-8"
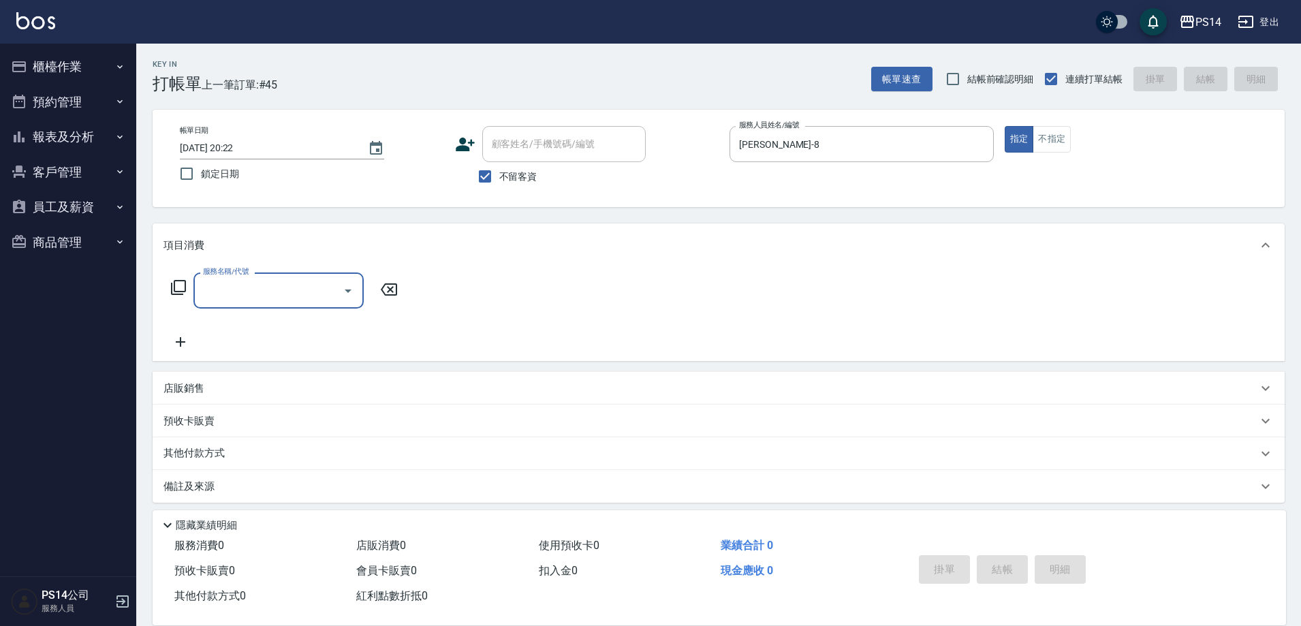
type input "1"
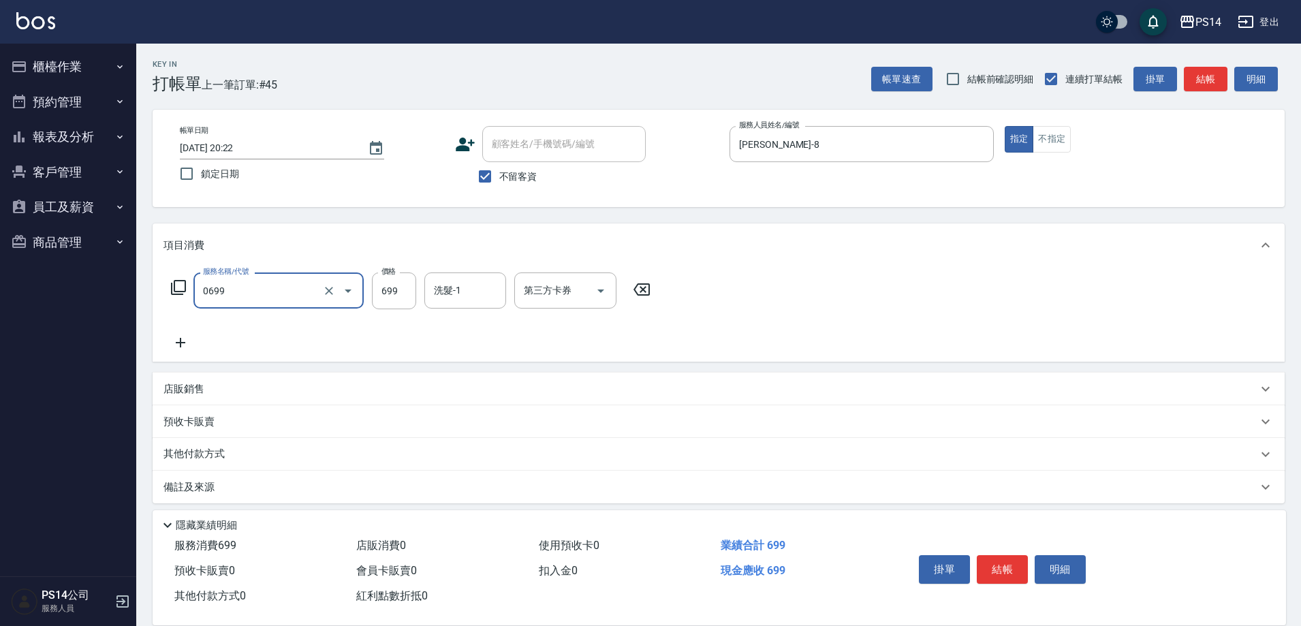
type input "精油SPA(0699)"
type input "謝欣紜-28"
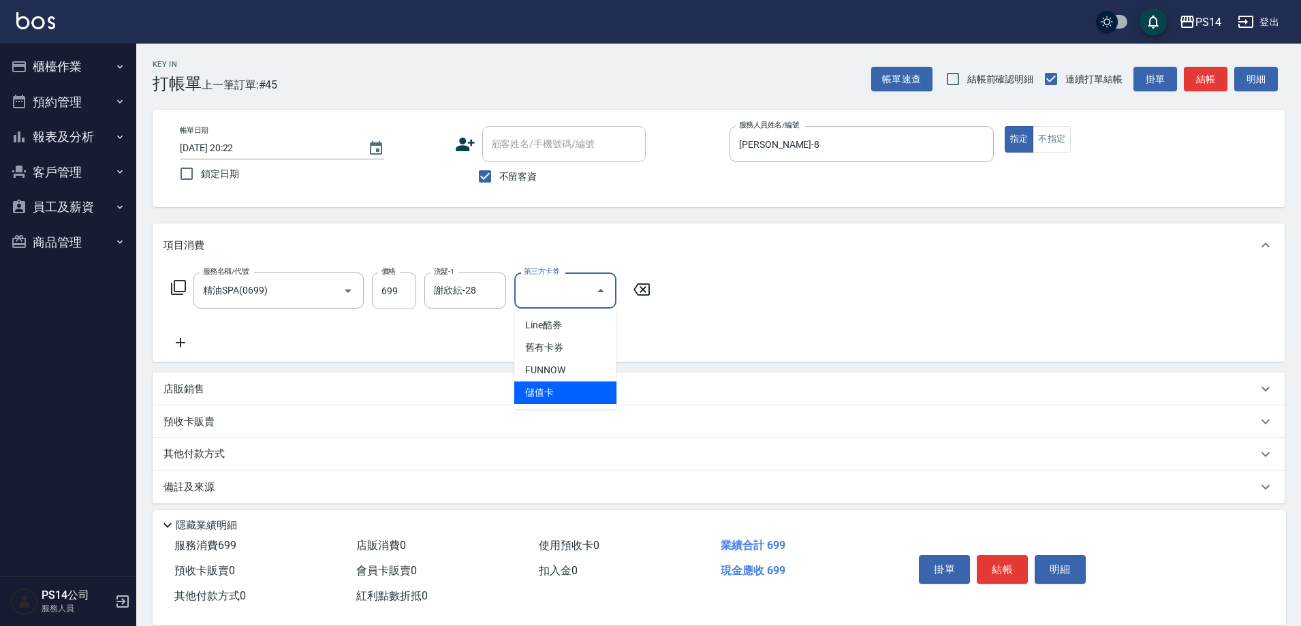
type input "儲值卡"
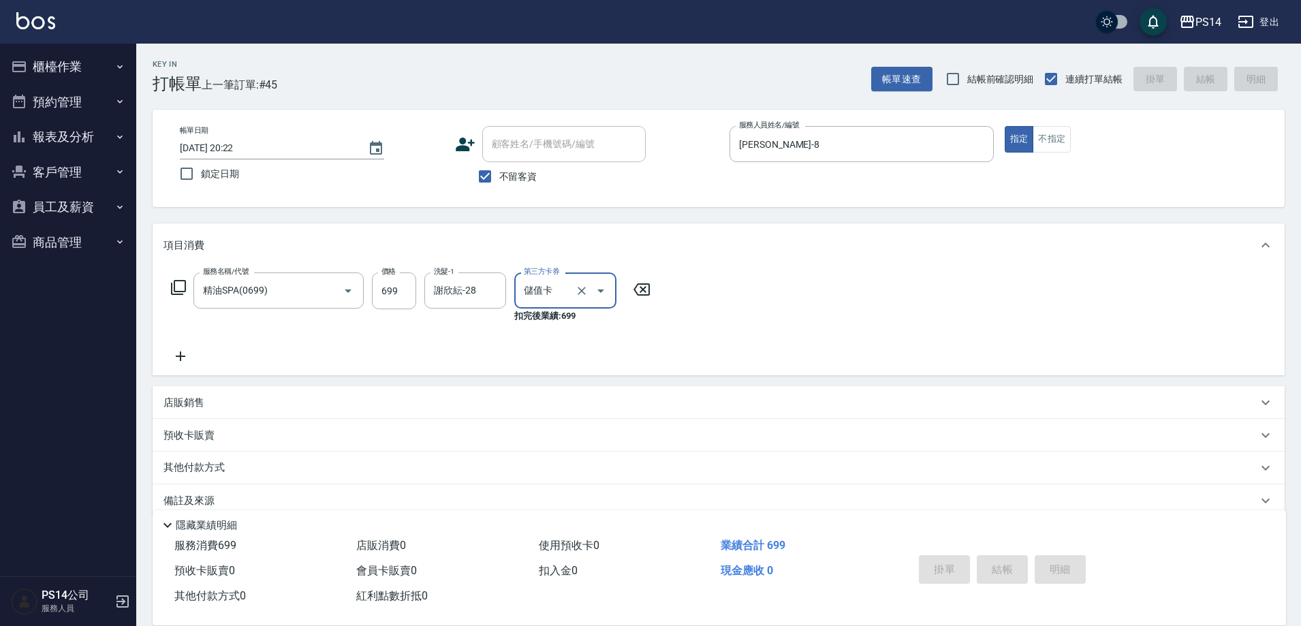
type input "[DATE] 20:47"
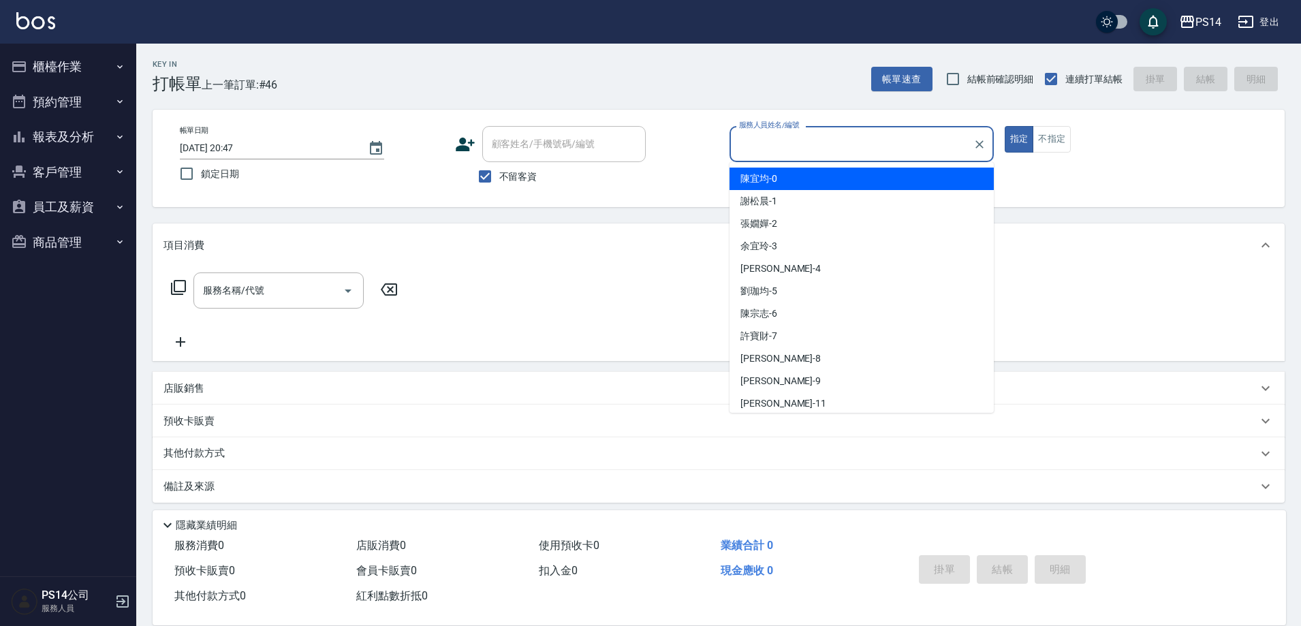
scroll to position [0, 625]
click at [590, 67] on div "Key In 打帳單 上一筆訂單:#46 帳單速查 結帳前確認明細 連續打單結帳 掛單 結帳 明細" at bounding box center [710, 69] width 1148 height 50
